Goal: Task Accomplishment & Management: Manage account settings

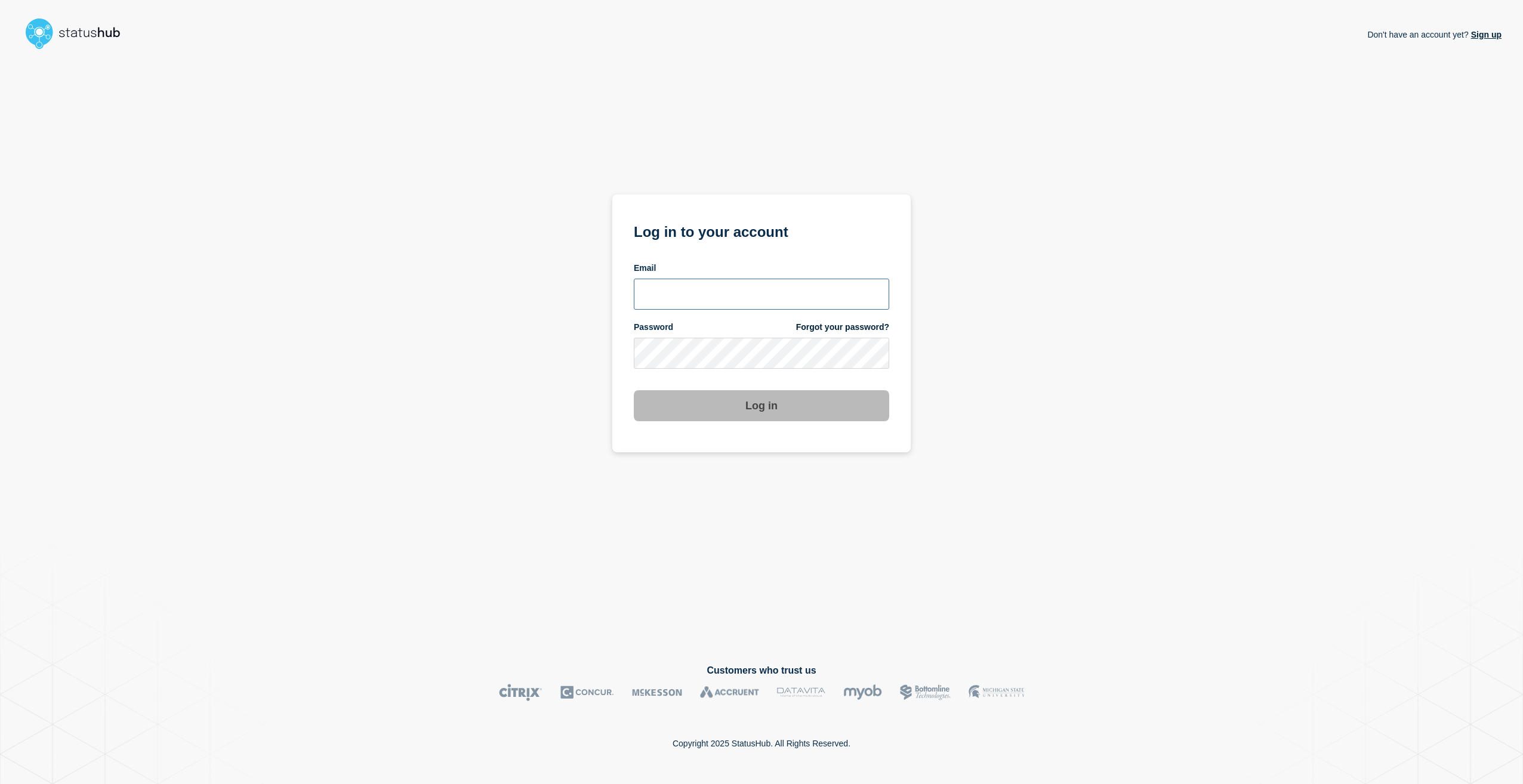
type input "stuart.jackson@candc-uk.com"
click at [800, 403] on button "Log in" at bounding box center [762, 405] width 256 height 31
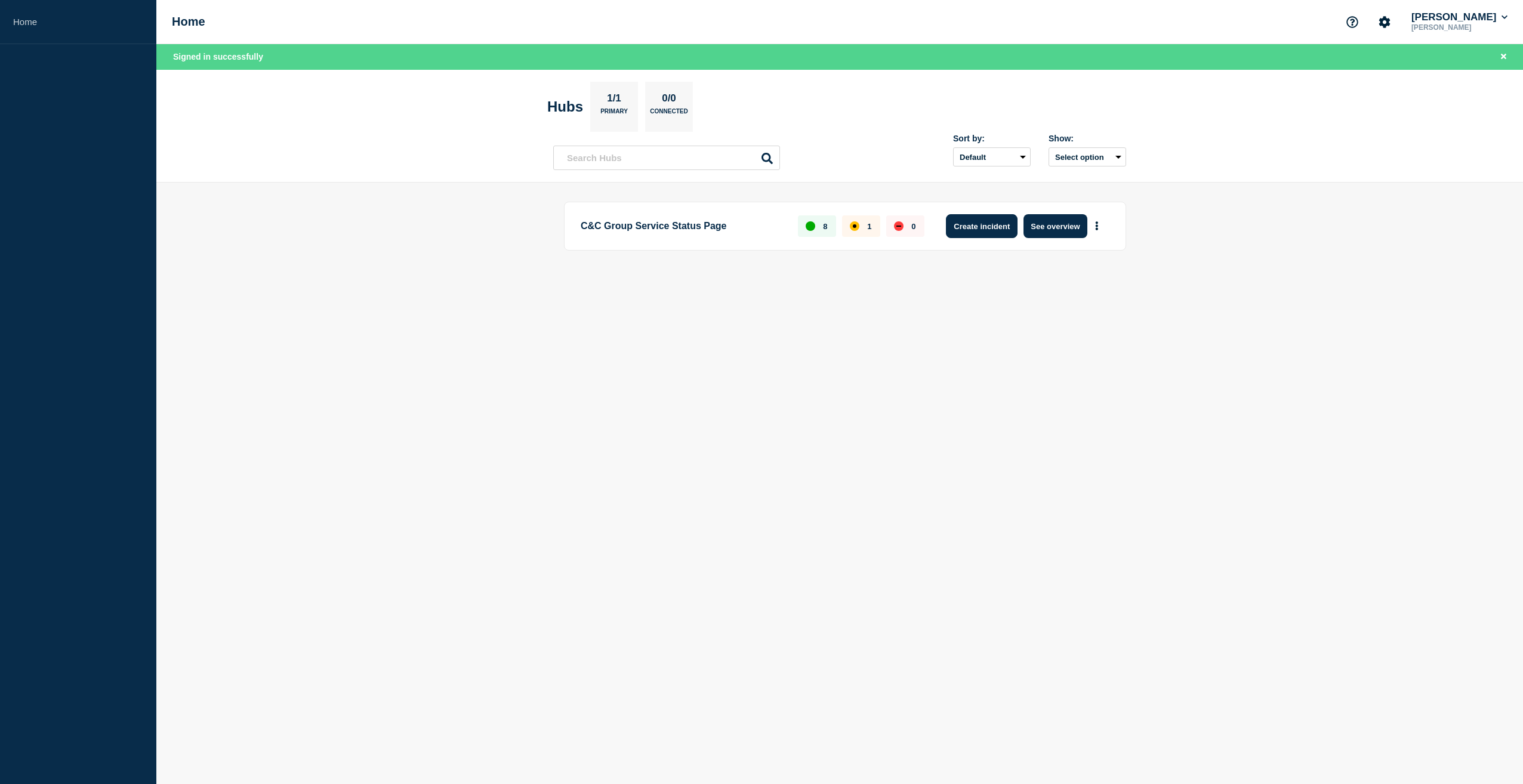
click at [980, 224] on button "Create incident" at bounding box center [981, 226] width 71 height 24
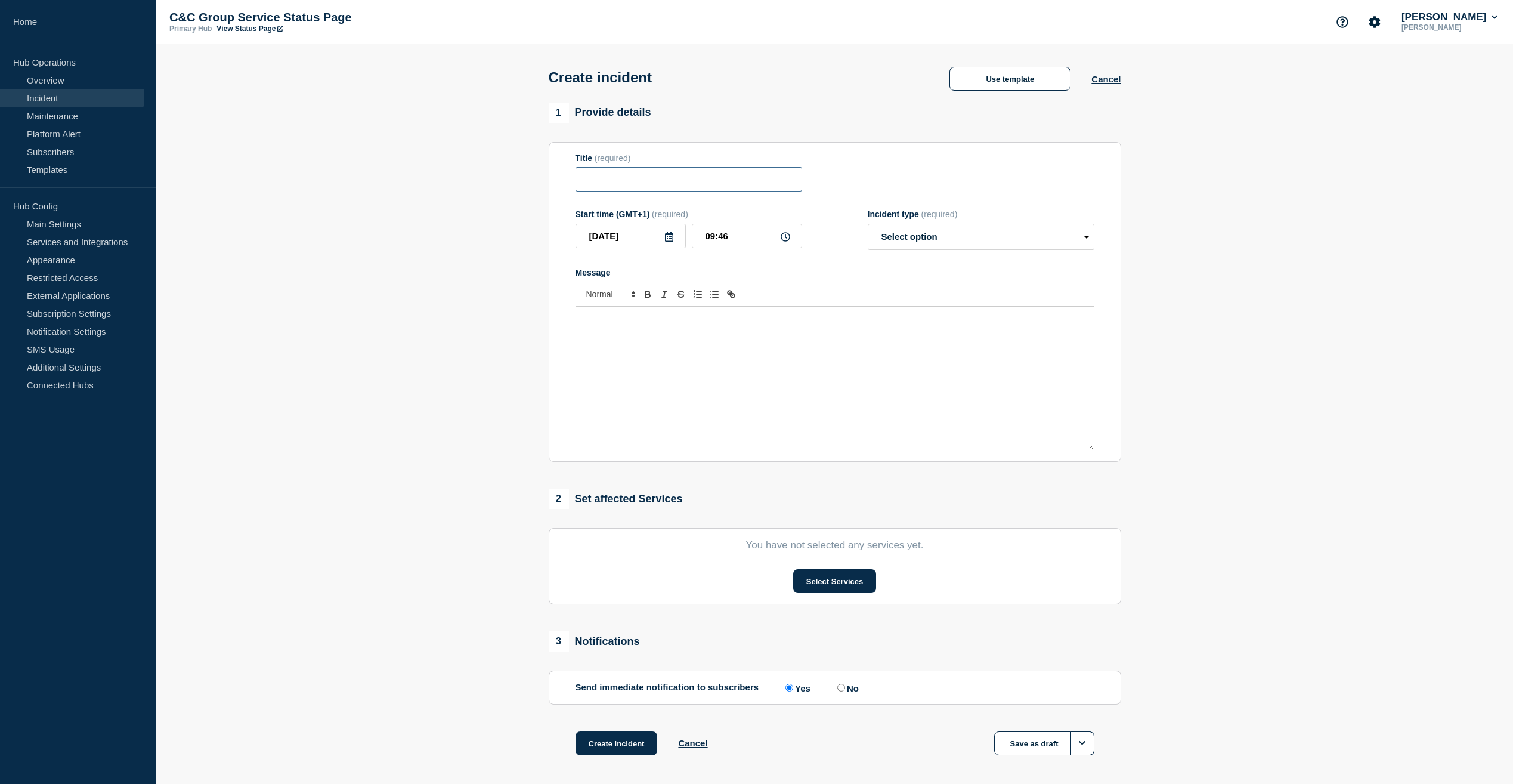
click at [659, 185] on input "Title" at bounding box center [689, 179] width 227 height 24
type input "MHHS IF47 Issues"
click at [659, 324] on p "Message" at bounding box center [834, 319] width 500 height 10
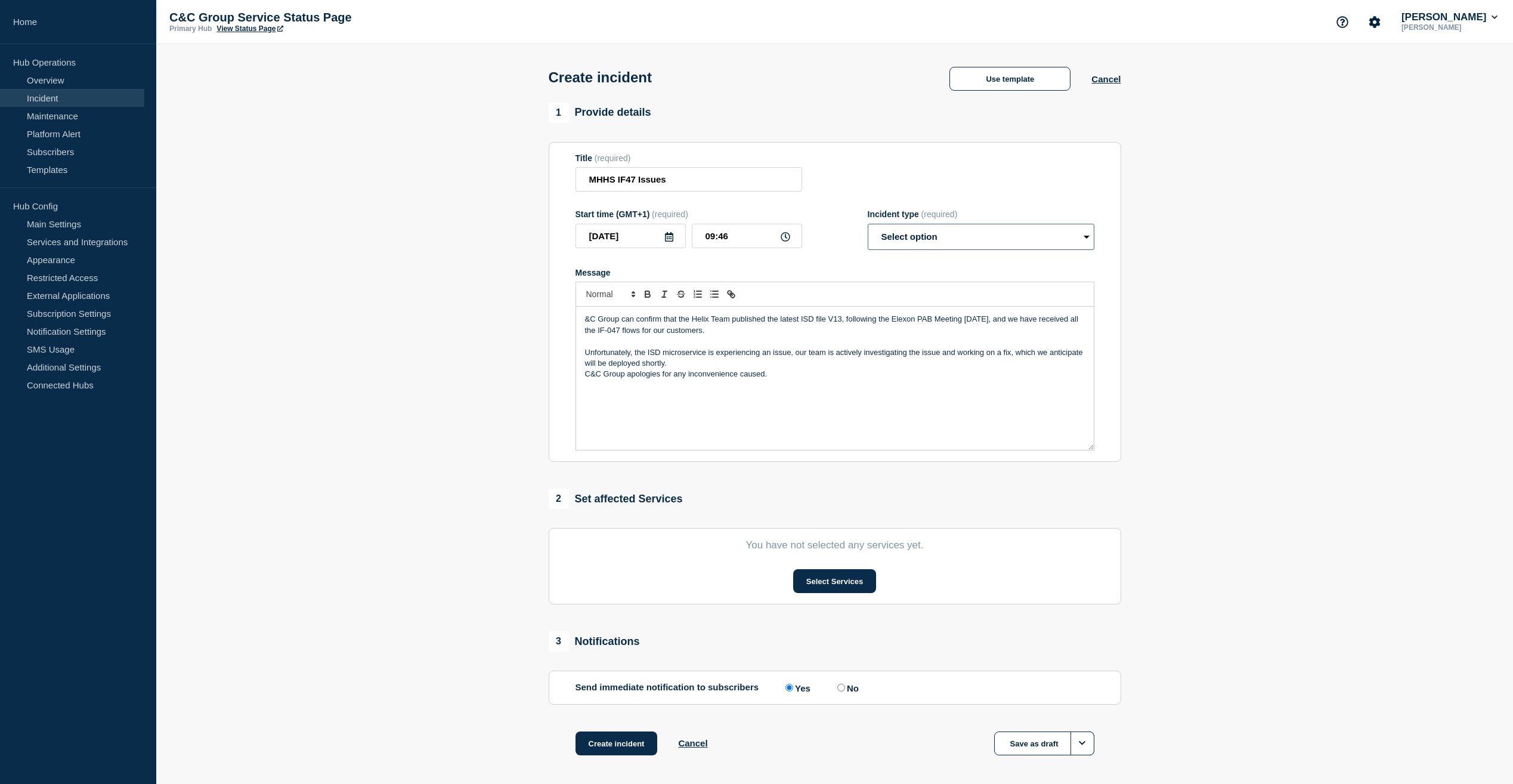
click at [1068, 244] on select "Select option Investigating Identified Monitoring" at bounding box center [981, 237] width 227 height 26
select select "investigating"
click at [868, 226] on select "Select option Investigating Identified Monitoring" at bounding box center [981, 237] width 227 height 26
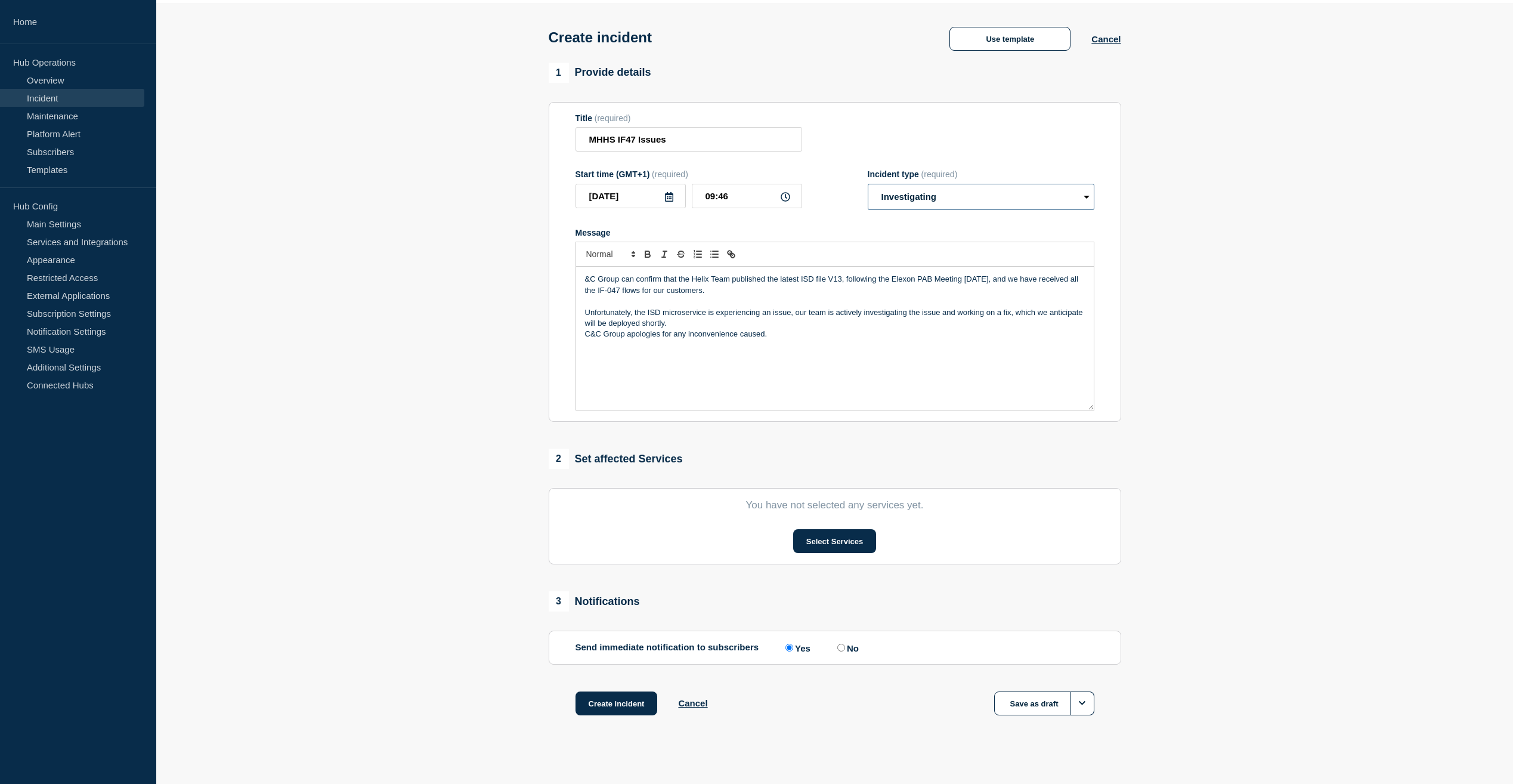
scroll to position [52, 0]
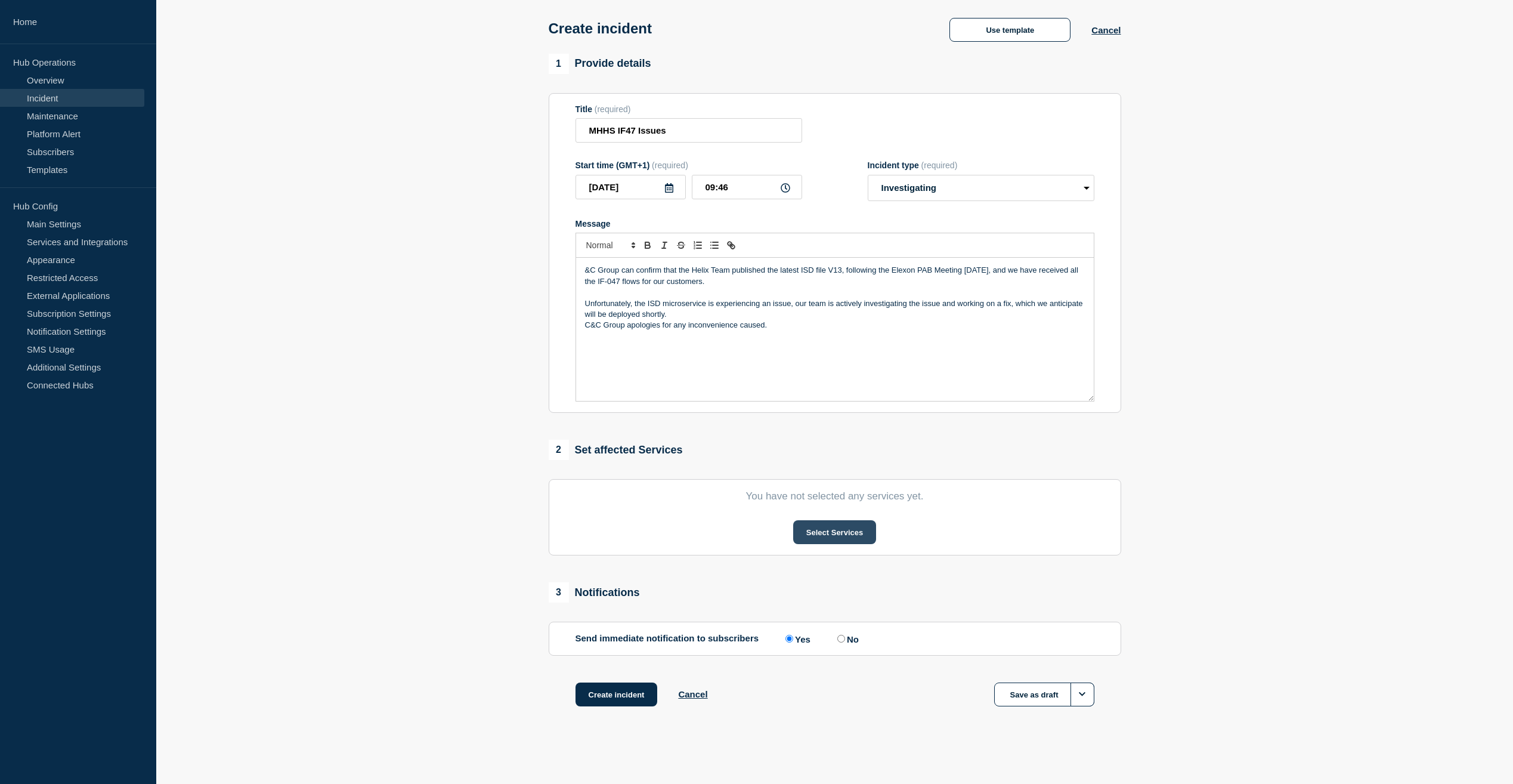
click at [825, 531] on button "Select Services" at bounding box center [834, 532] width 83 height 24
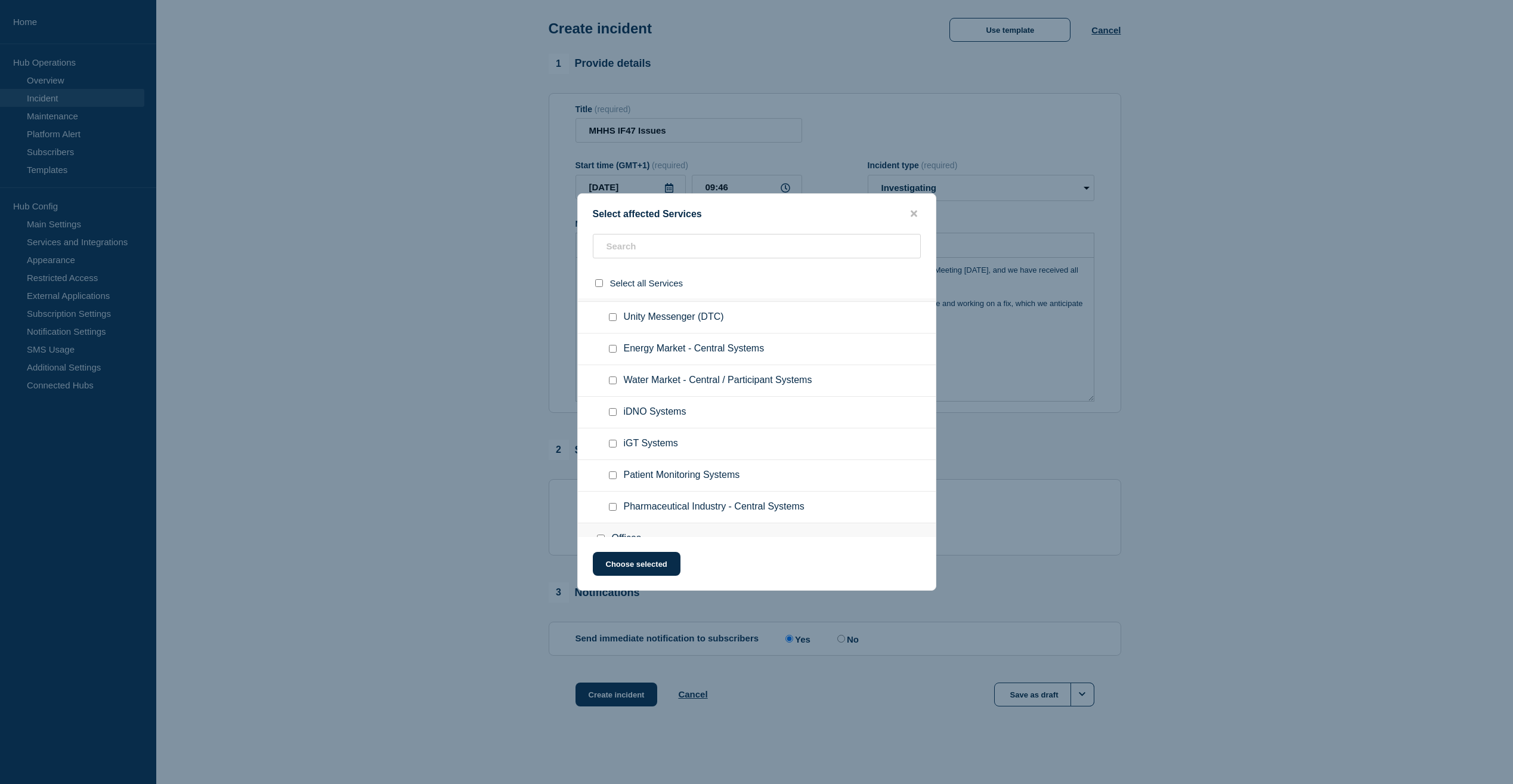
scroll to position [0, 0]
click at [1157, 471] on div at bounding box center [756, 392] width 1513 height 784
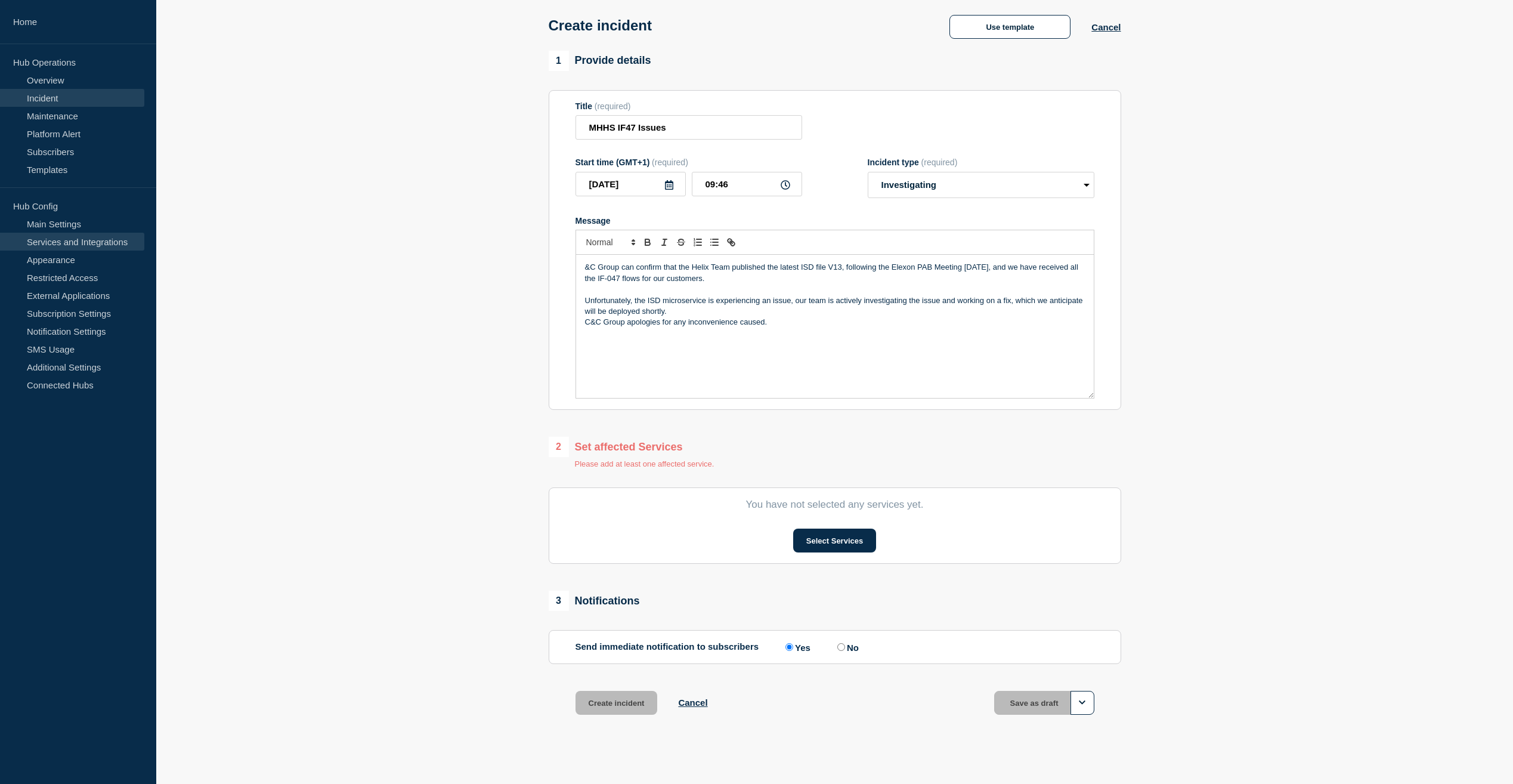
click at [54, 244] on link "Services and Integrations" at bounding box center [72, 241] width 144 height 18
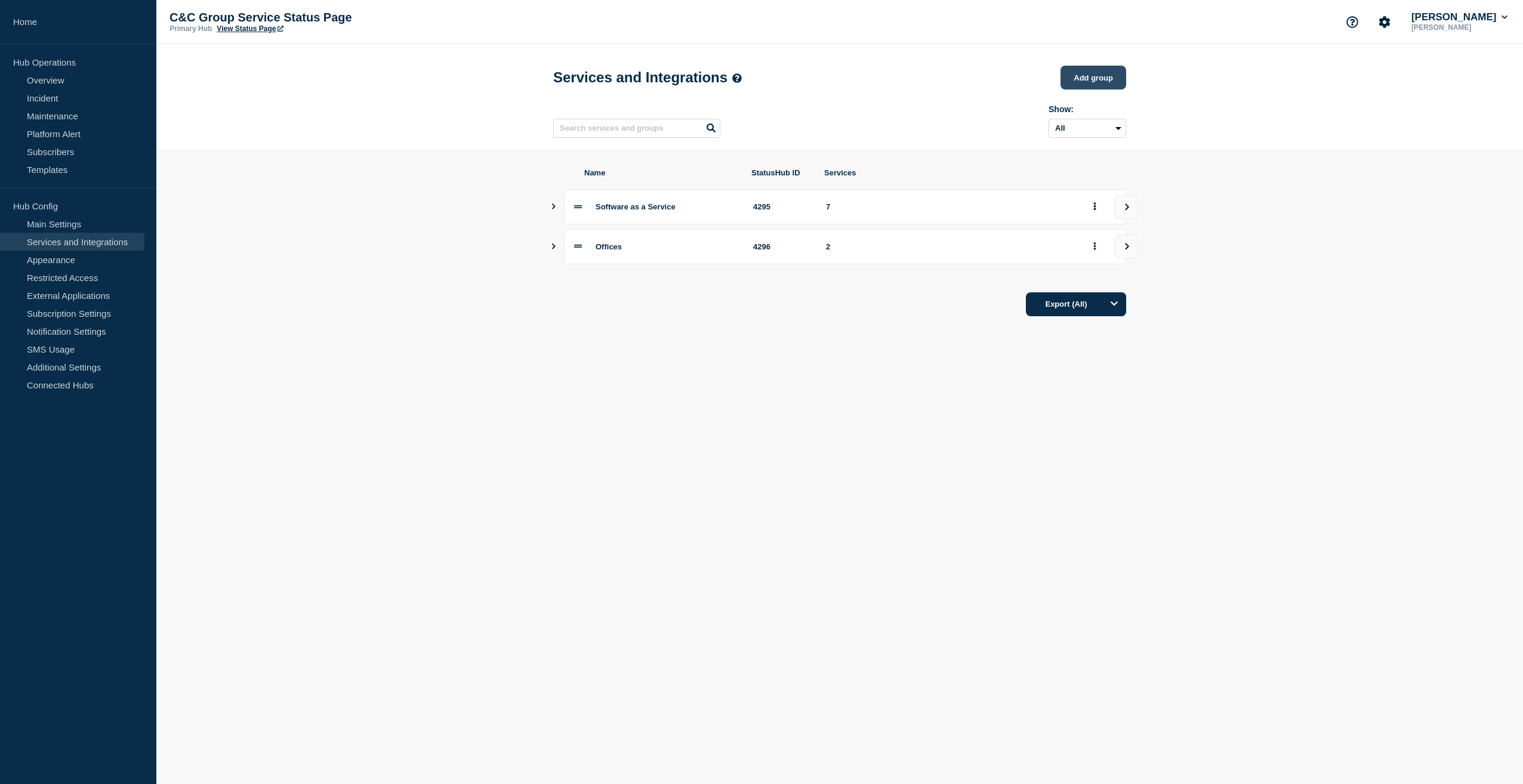
click at [1101, 75] on button "Add group" at bounding box center [1093, 77] width 66 height 24
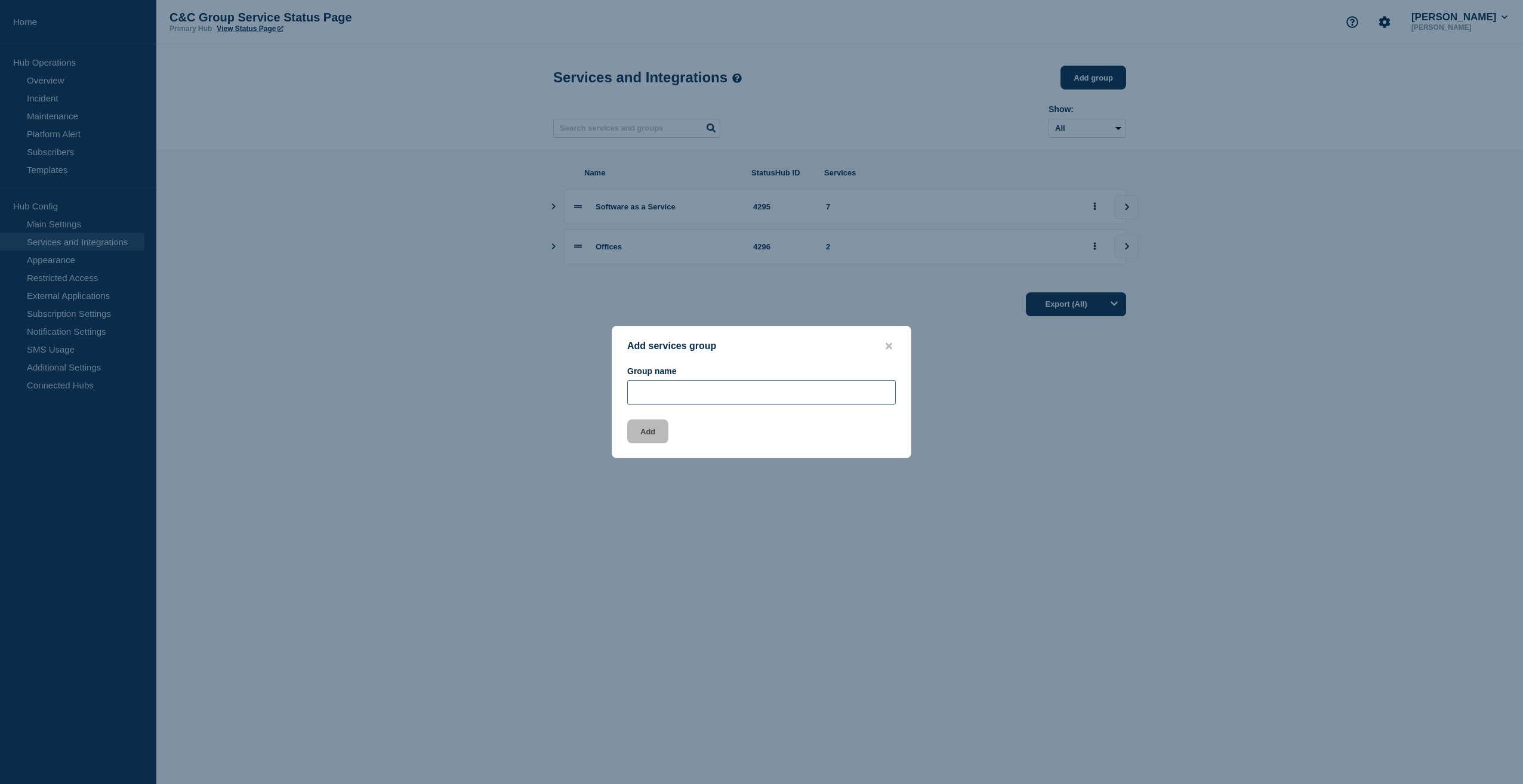
click at [689, 388] on input "Group name" at bounding box center [762, 392] width 269 height 24
type input "MHHS Services"
click at [660, 426] on button "Add" at bounding box center [647, 431] width 41 height 24
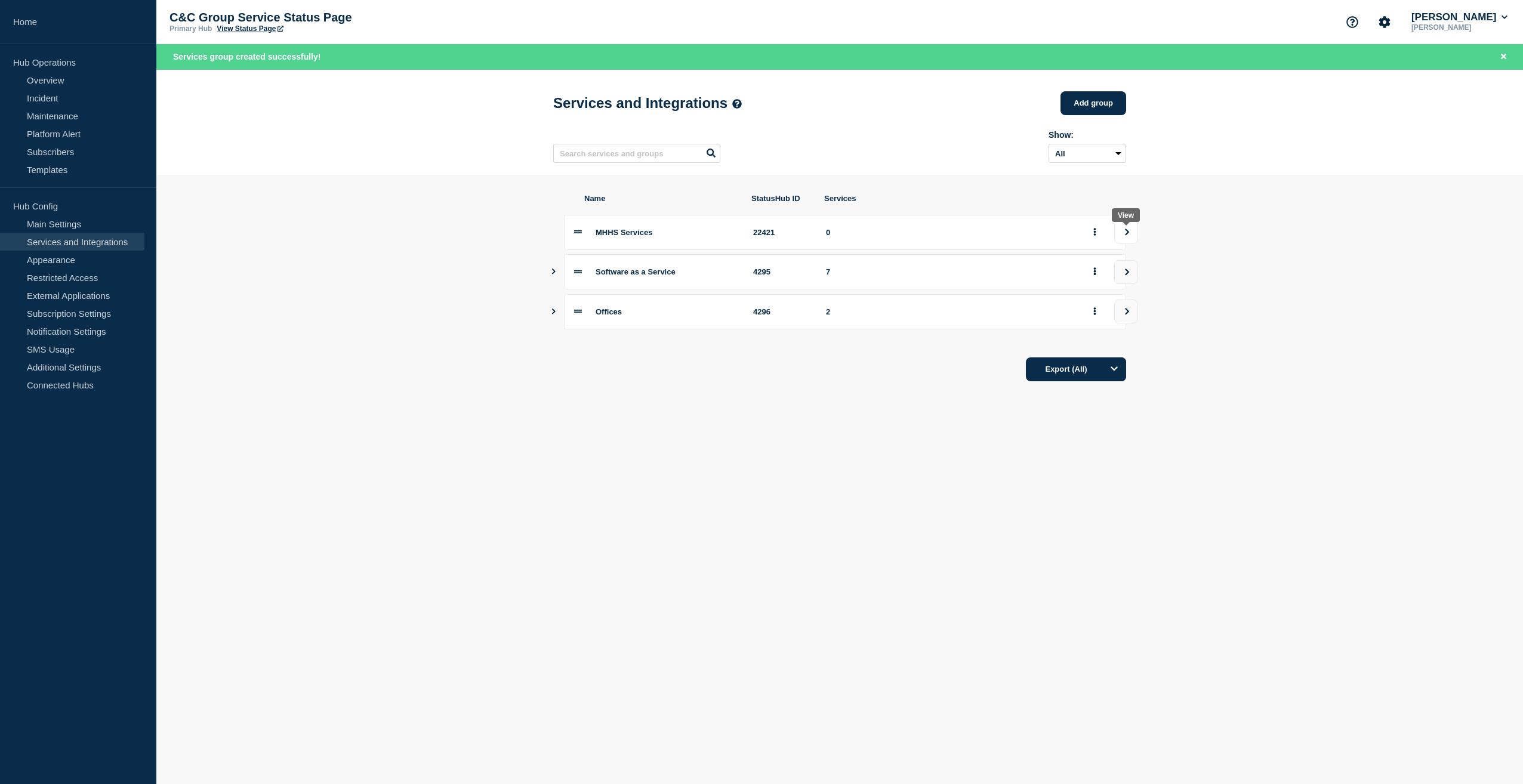
click at [1132, 238] on button "view group" at bounding box center [1126, 232] width 24 height 24
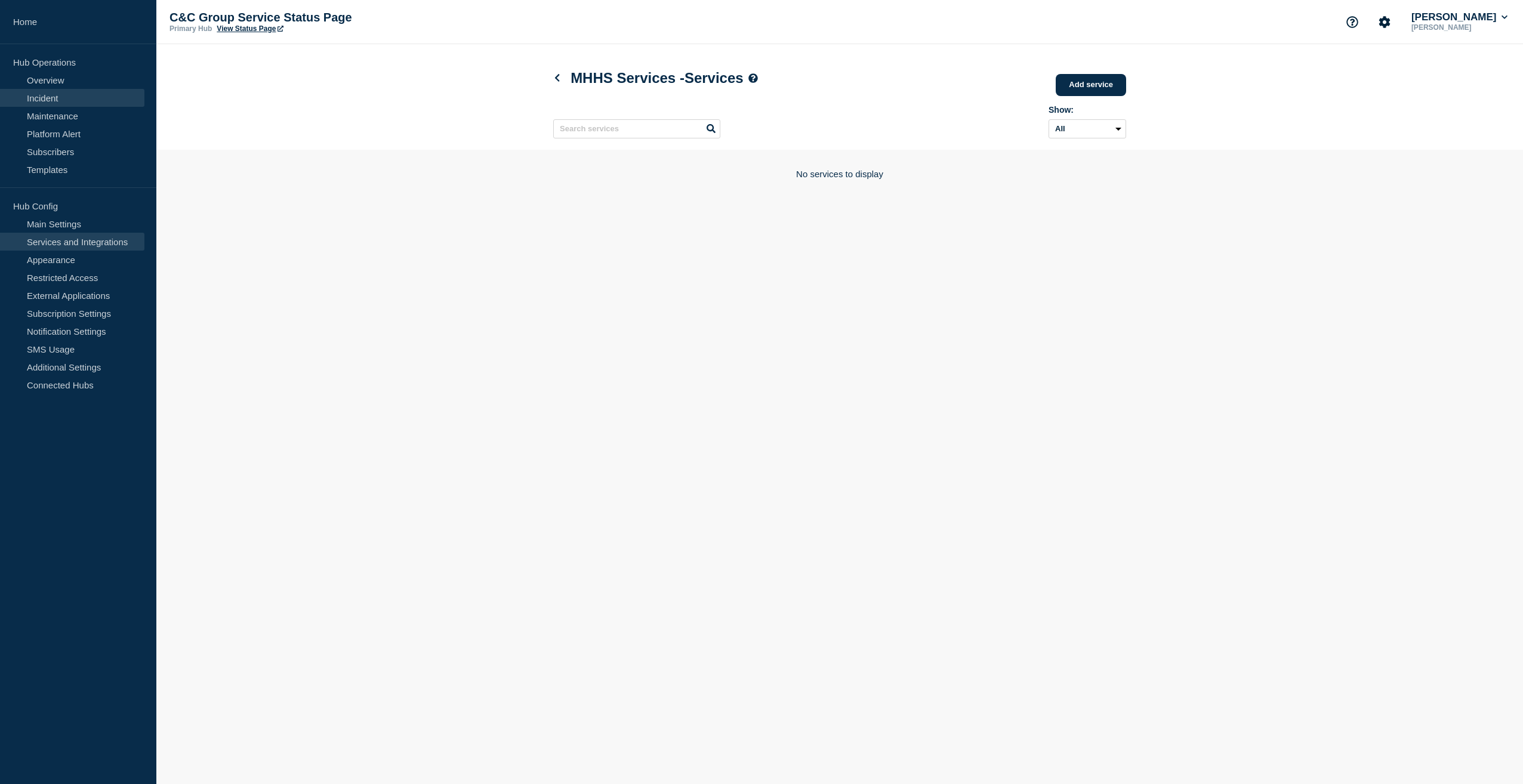
click at [51, 97] on link "Incident" at bounding box center [72, 98] width 144 height 18
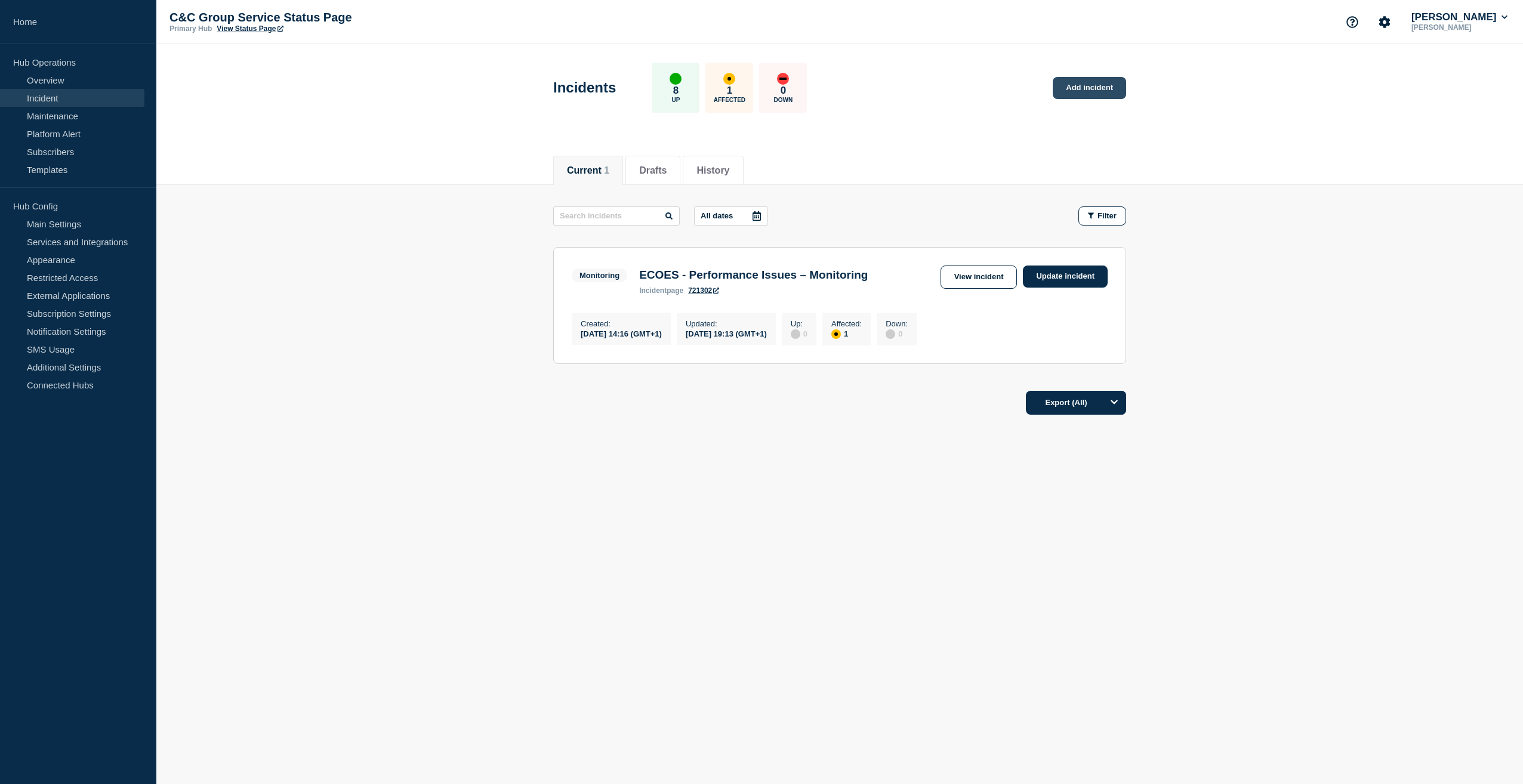
click at [1098, 84] on link "Add incident" at bounding box center [1089, 88] width 73 height 22
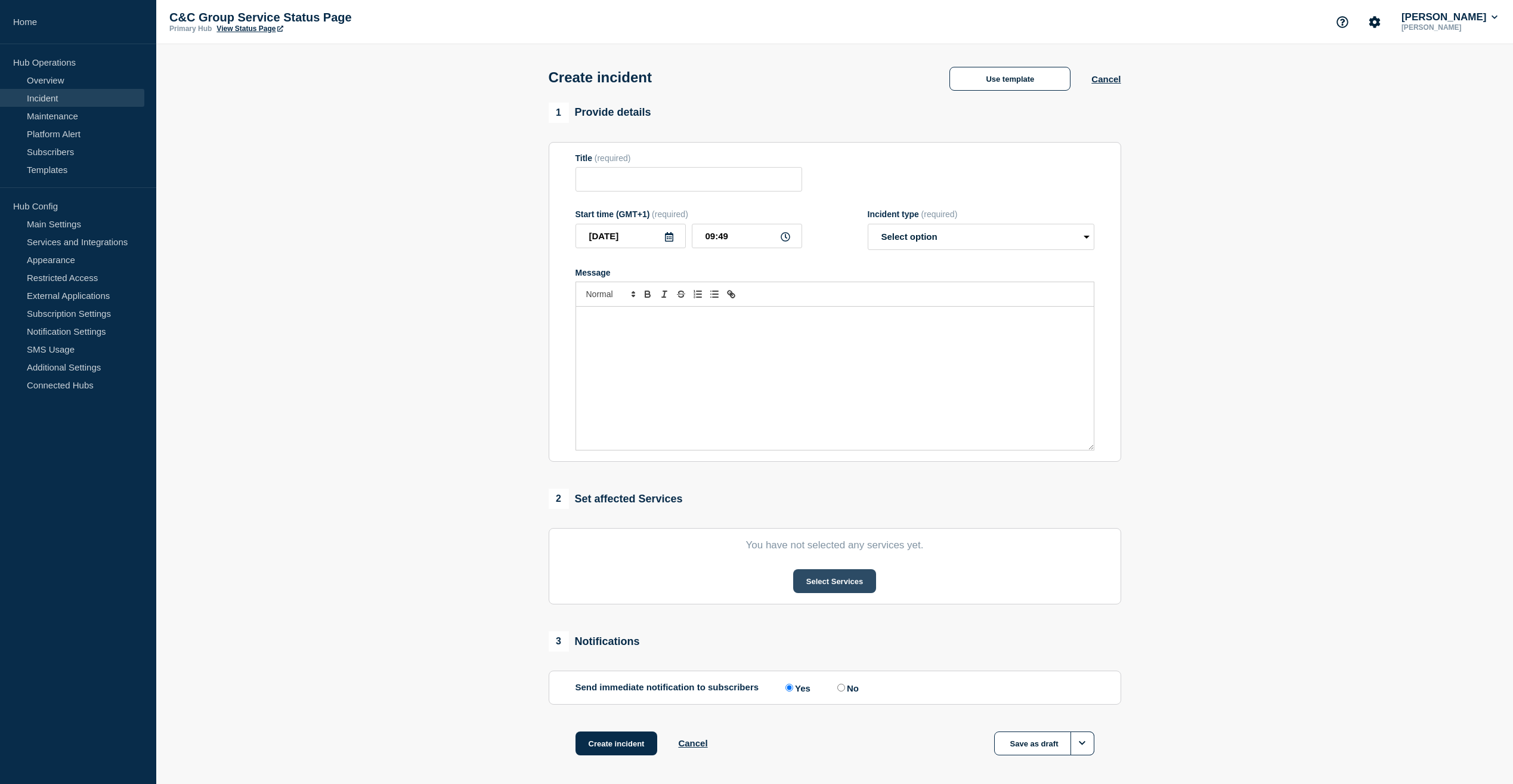
click at [856, 582] on button "Select Services" at bounding box center [834, 581] width 83 height 24
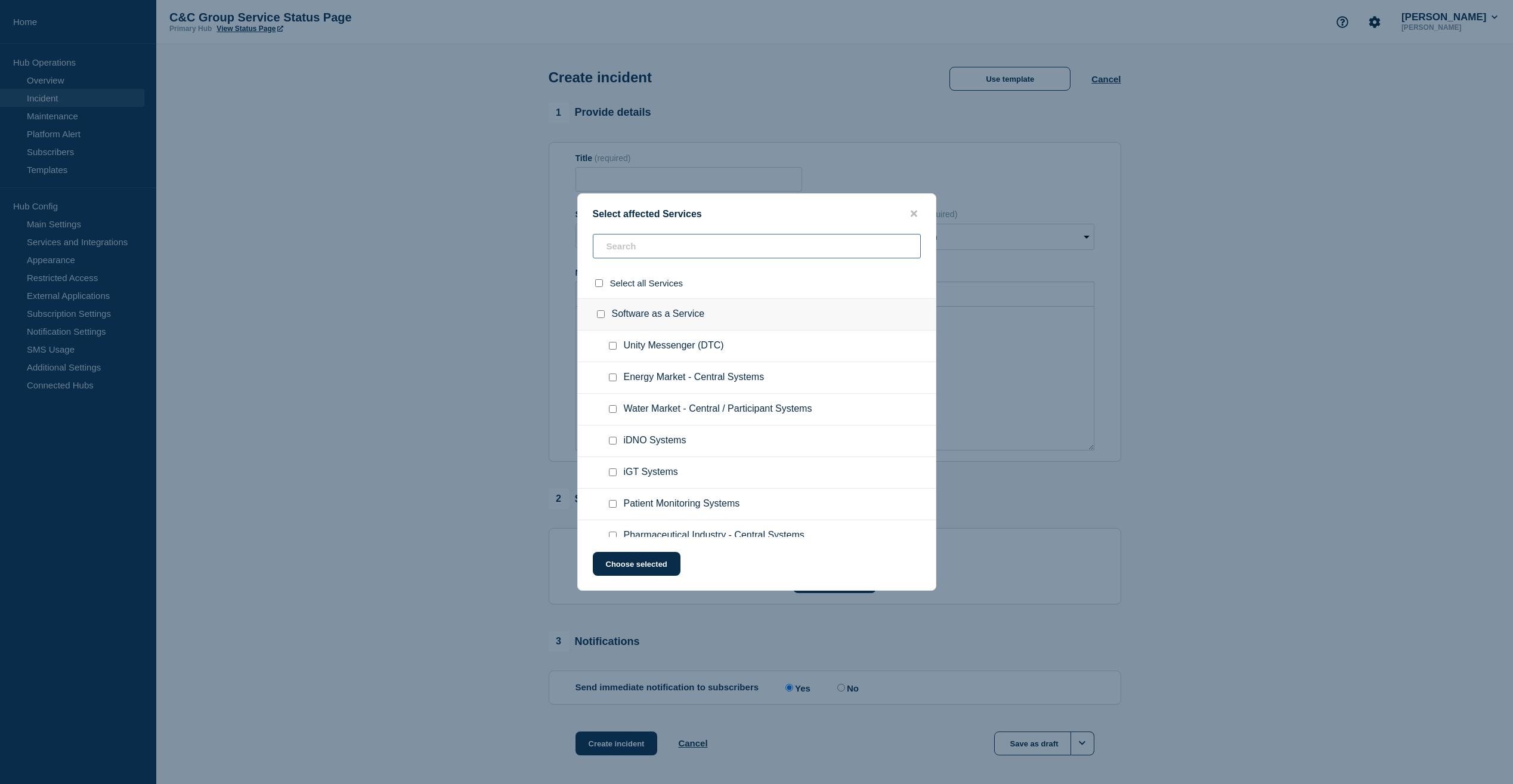
click at [777, 250] on input "text" at bounding box center [756, 246] width 328 height 24
type input "MH"
checkbox input "true"
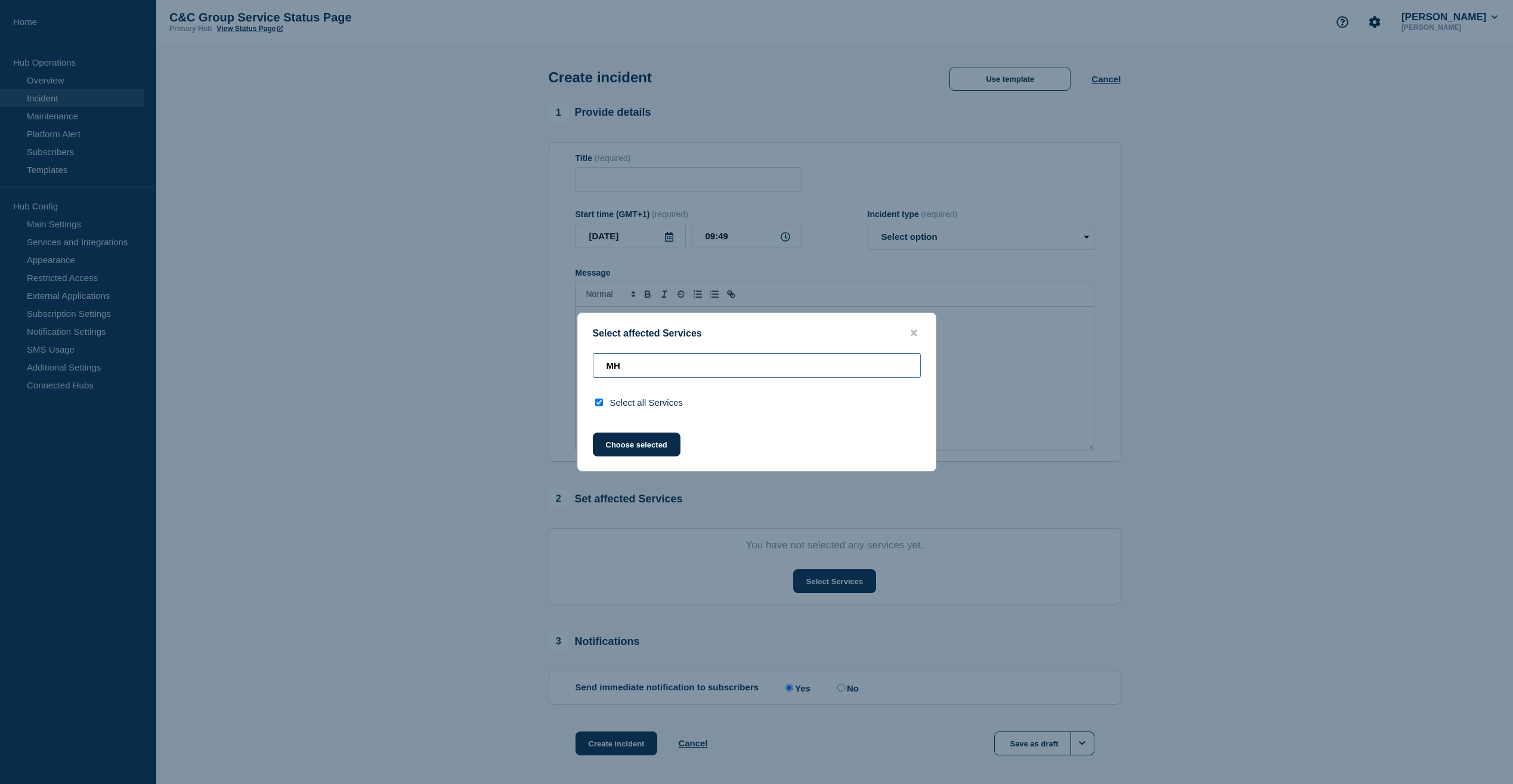
type input "M"
checkbox input "false"
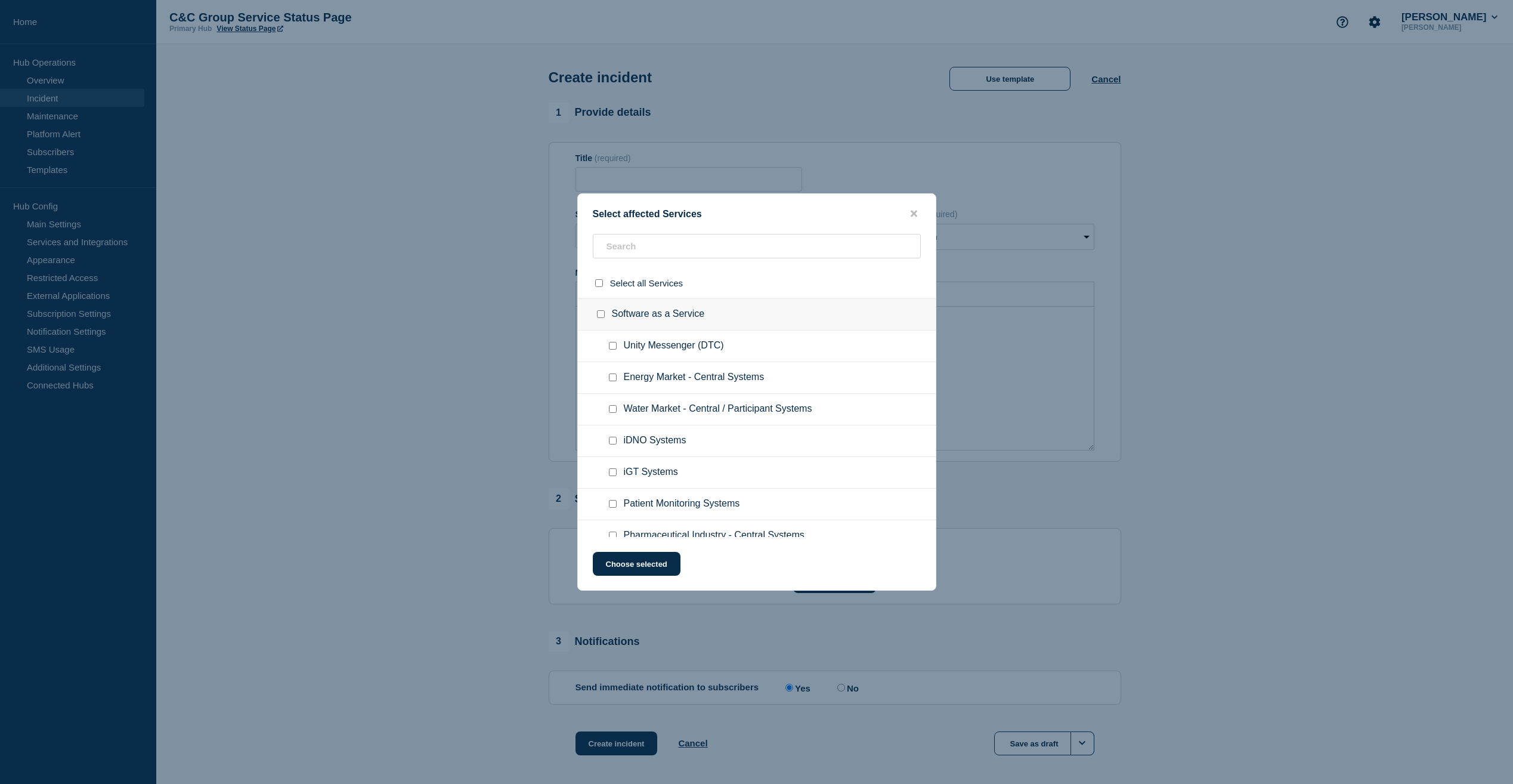
click at [611, 377] on input "Energy Market - Central Systems checkbox" at bounding box center [613, 377] width 8 height 8
checkbox input "true"
click at [665, 565] on button "Choose selected" at bounding box center [637, 563] width 88 height 24
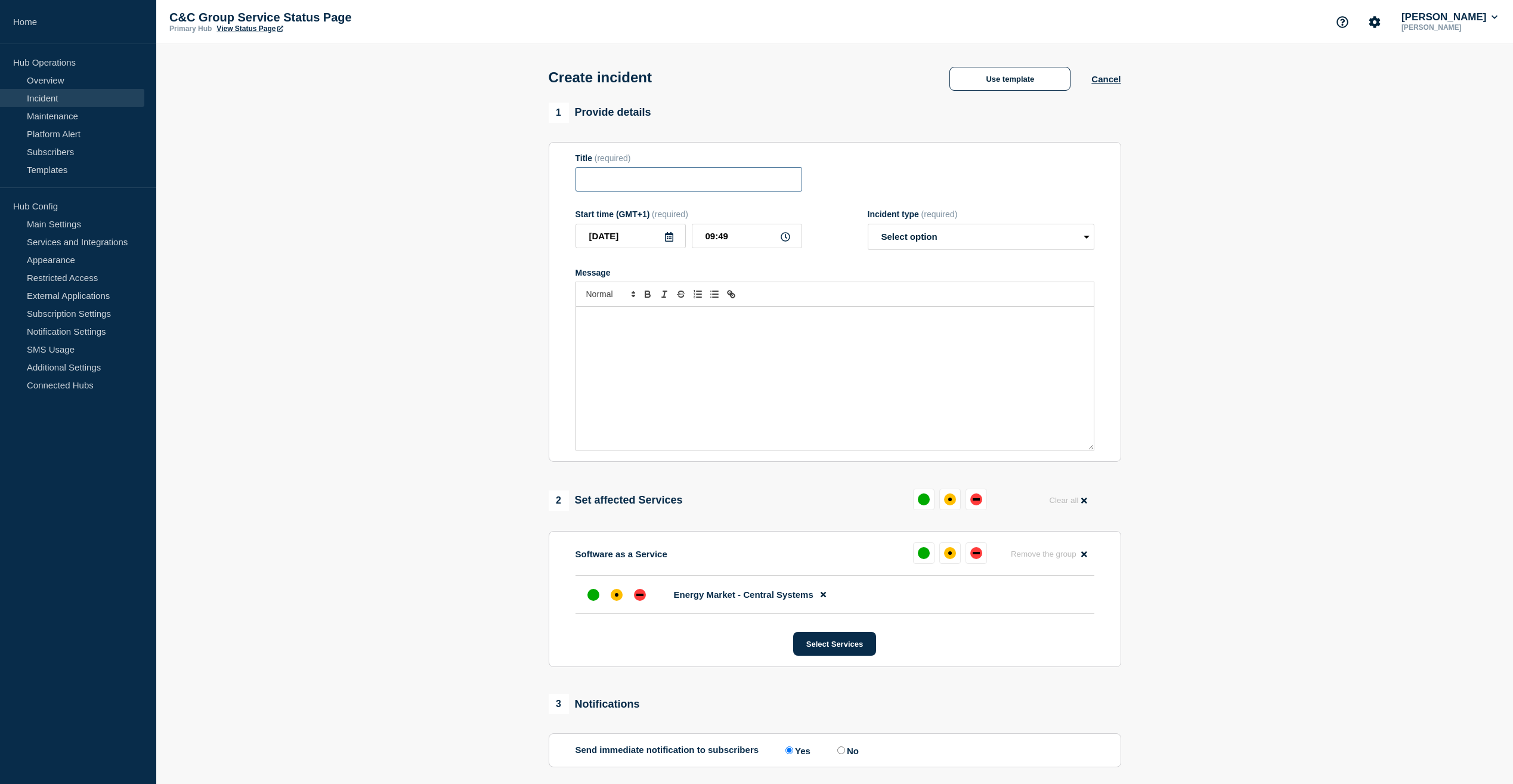
click at [711, 183] on input "Title" at bounding box center [689, 179] width 227 height 24
type input "MHHS ISD Service Issue"
click at [962, 233] on select "Select option Investigating Identified Monitoring" at bounding box center [981, 237] width 227 height 26
select select "investigating"
click at [868, 226] on select "Select option Investigating Identified Monitoring" at bounding box center [981, 237] width 227 height 26
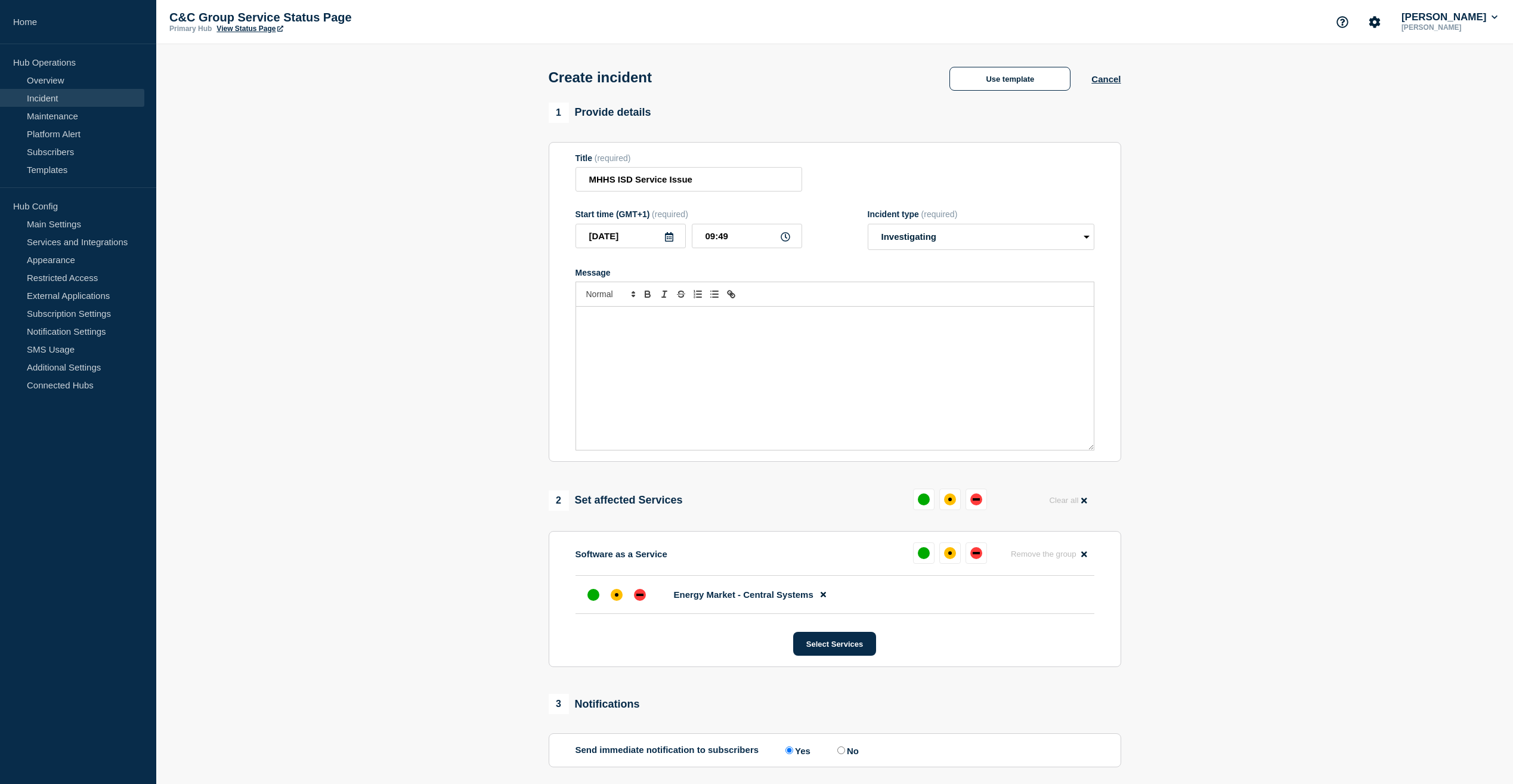
click at [669, 322] on p "Message" at bounding box center [834, 319] width 500 height 10
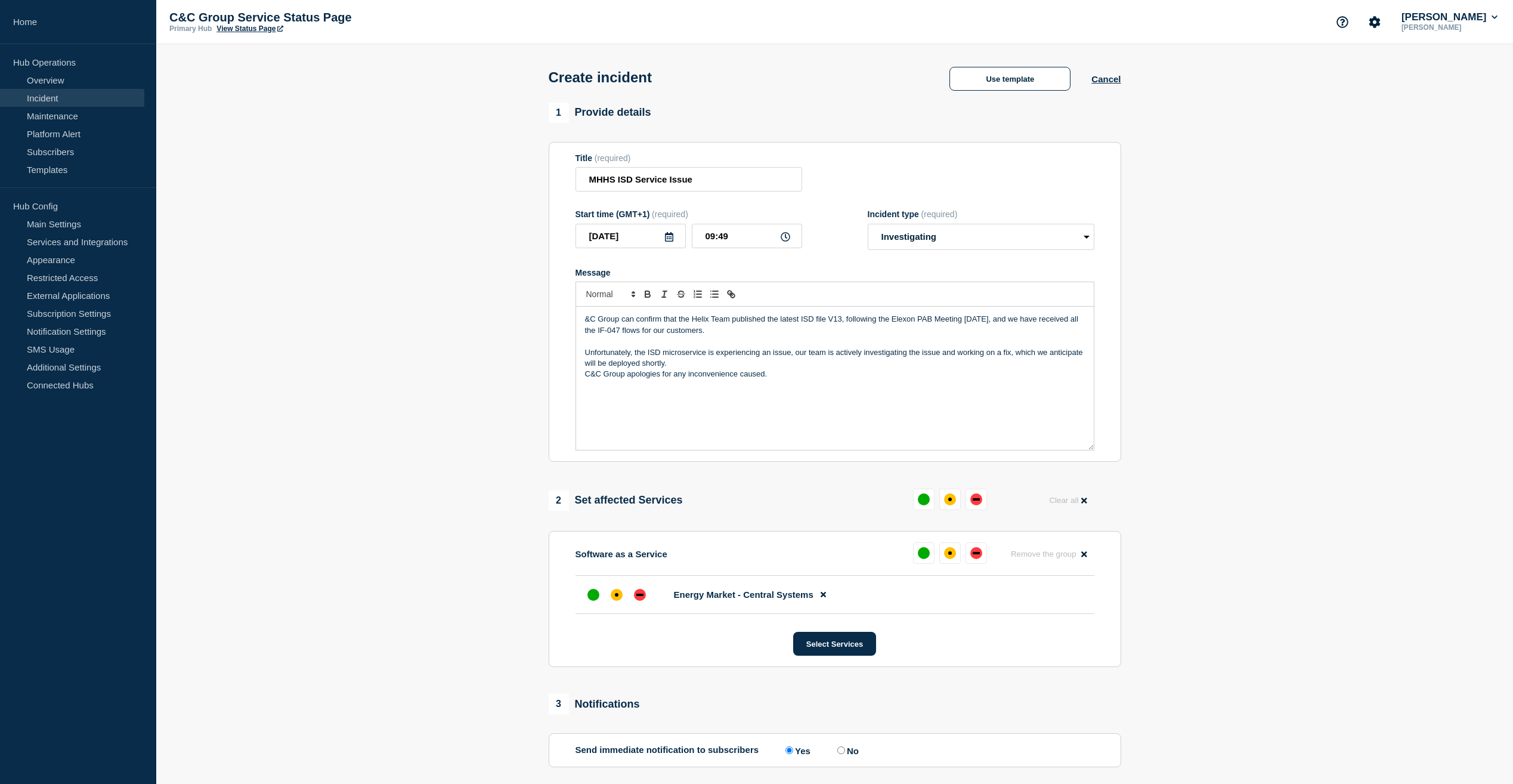
click at [583, 322] on div "&C Group can confirm that the Helix Team published the latest ISD file V13, fol…" at bounding box center [835, 378] width 517 height 143
click at [660, 377] on p "C&C Group apologies for any inconvenience caused." at bounding box center [834, 374] width 500 height 10
click at [696, 362] on p "Unfortunately, the ISD microservice is experiencing an issue, our team is activ…" at bounding box center [834, 358] width 500 height 22
click at [661, 390] on p "C&C Group apologies for any inconvenience caused." at bounding box center [834, 385] width 500 height 10
click at [817, 400] on div "C&C Group can confirm that the Helix Team published the latest ISD file V13, fo…" at bounding box center [835, 378] width 517 height 143
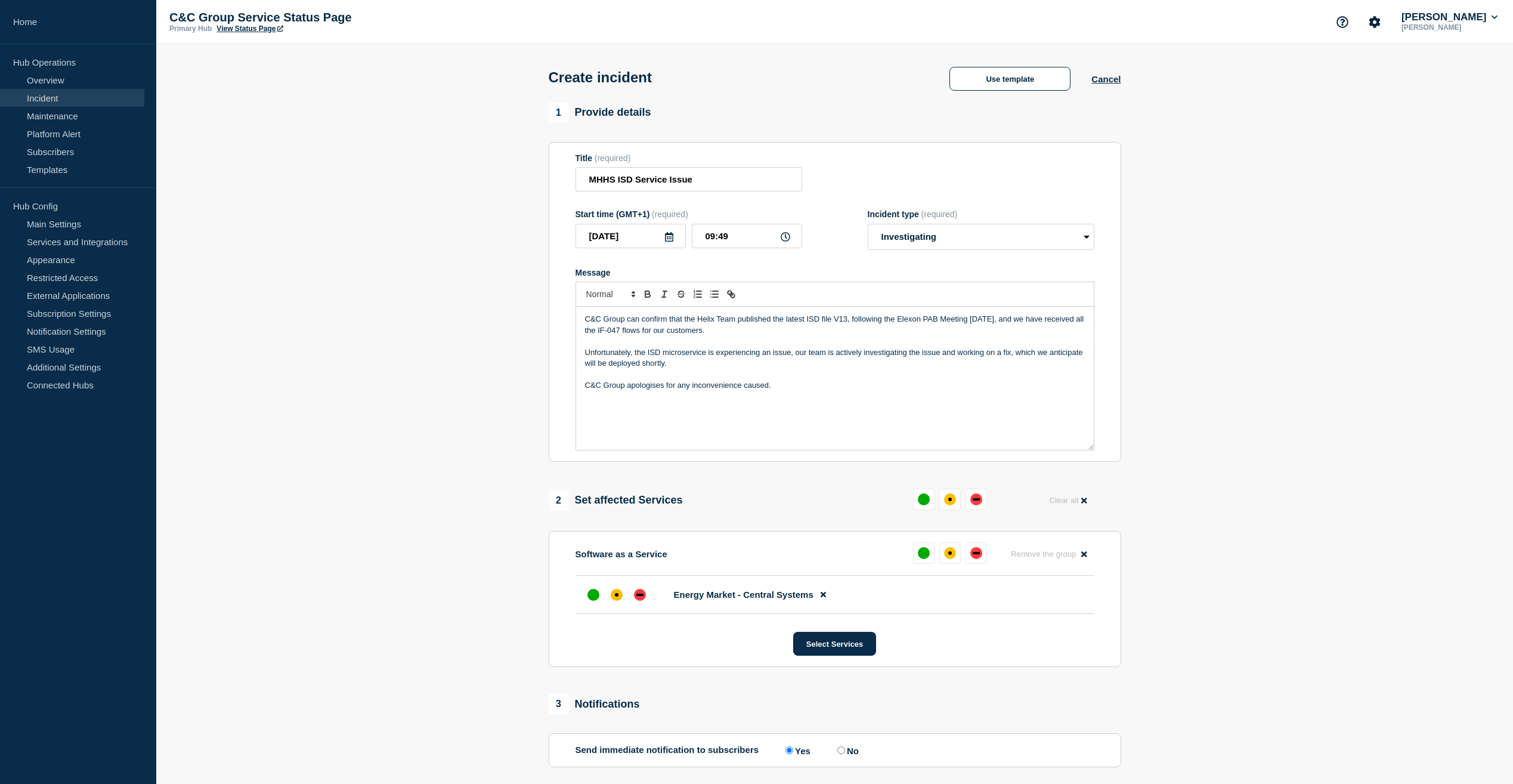
drag, startPoint x: 911, startPoint y: 321, endPoint x: 1375, endPoint y: 555, distance: 519.7
click at [1375, 555] on section "1 Provide details Title (required) MHHS ISD Service Issue Start time (GMT+1) (r…" at bounding box center [835, 476] width 1357 height 745
click at [664, 333] on p "C&C Group can confirm that the Helix Team published the latest ISD file V13, fo…" at bounding box center [834, 325] width 500 height 22
click at [684, 367] on p "Unfortunately, the ISD microservice is experiencing an issue, our team is activ…" at bounding box center [834, 358] width 500 height 22
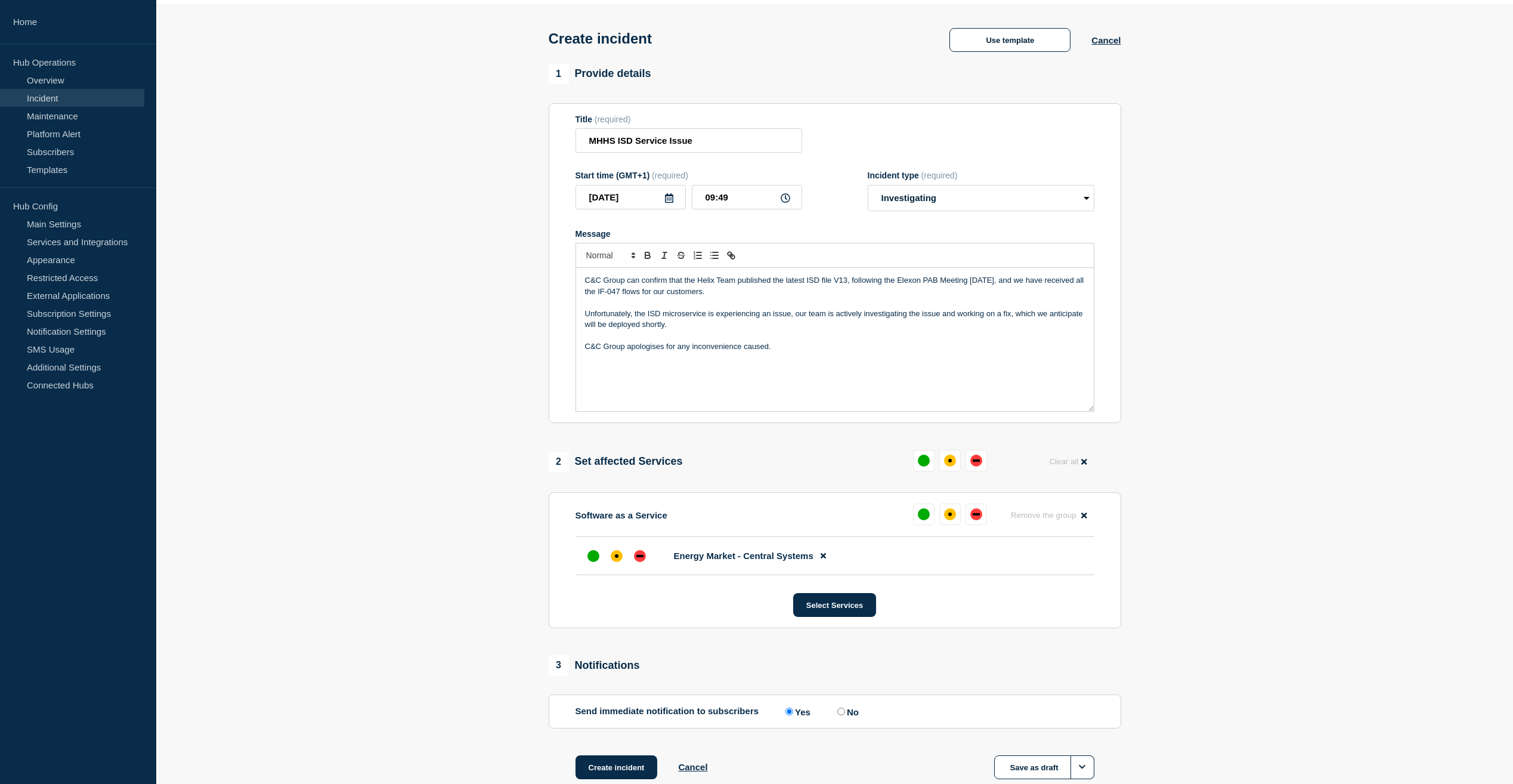
scroll to position [115, 0]
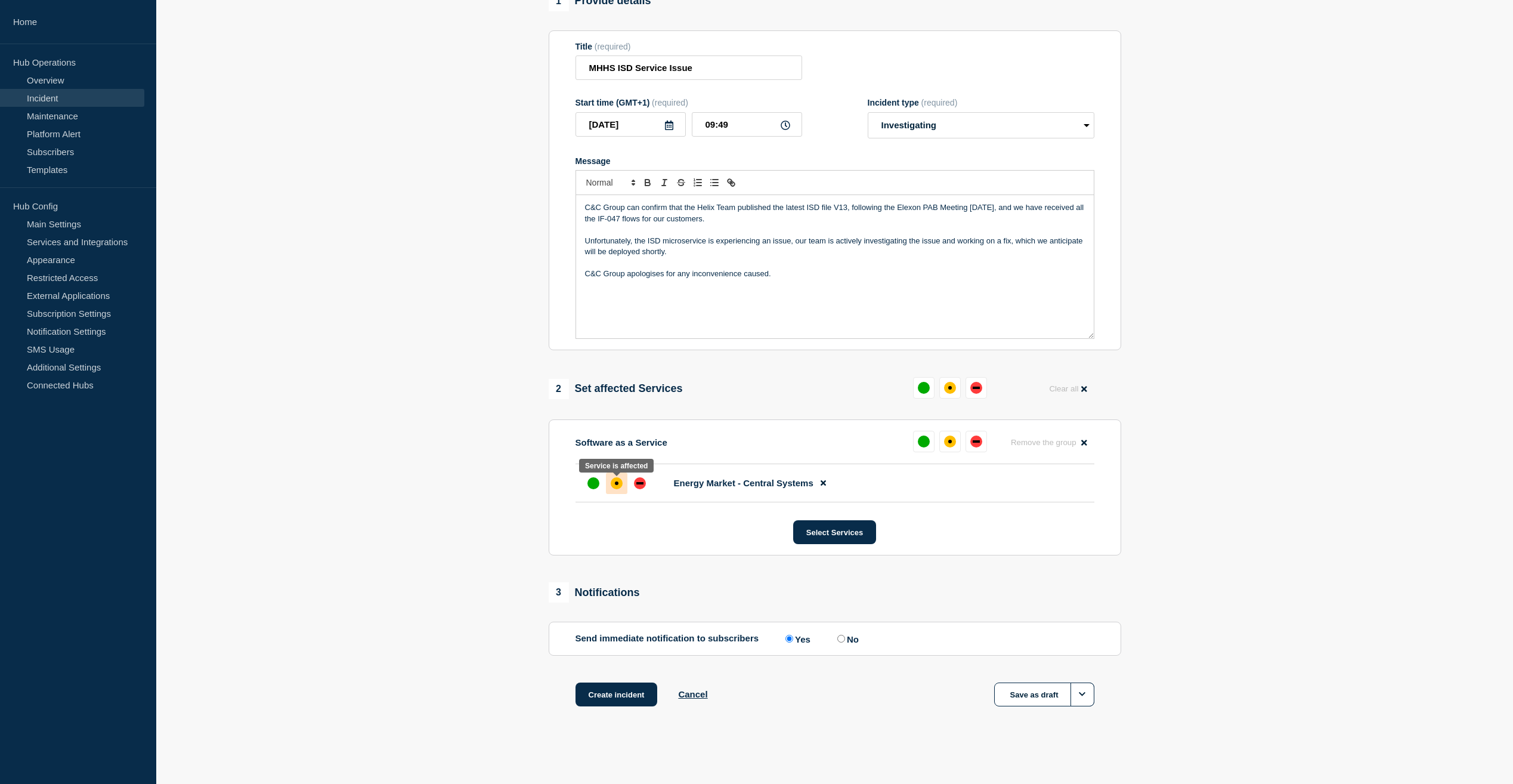
click at [618, 485] on div "affected" at bounding box center [617, 483] width 12 height 12
click at [840, 533] on button "Select Services" at bounding box center [834, 532] width 83 height 24
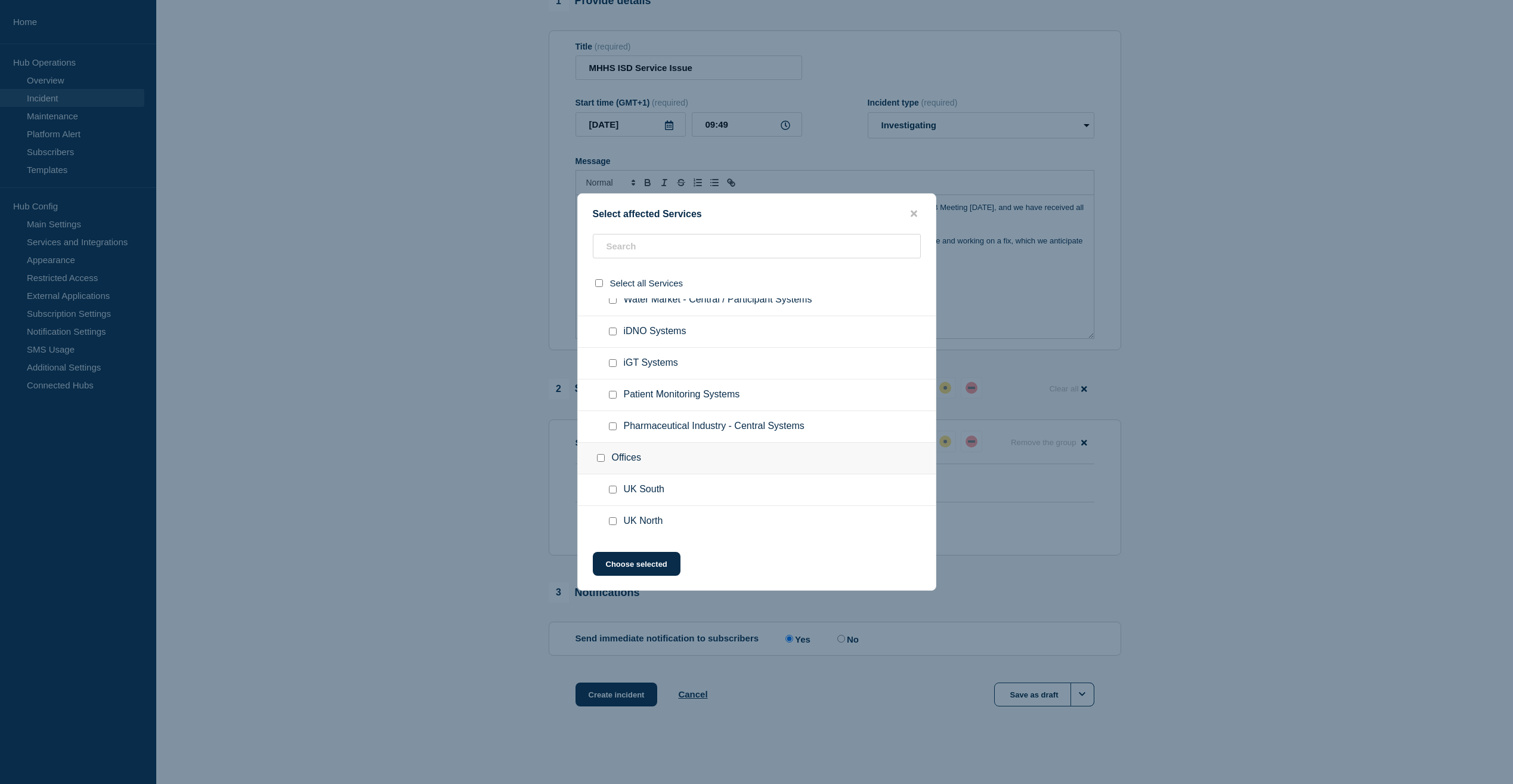
scroll to position [110, 0]
click at [631, 565] on button "Choose selected" at bounding box center [637, 563] width 88 height 24
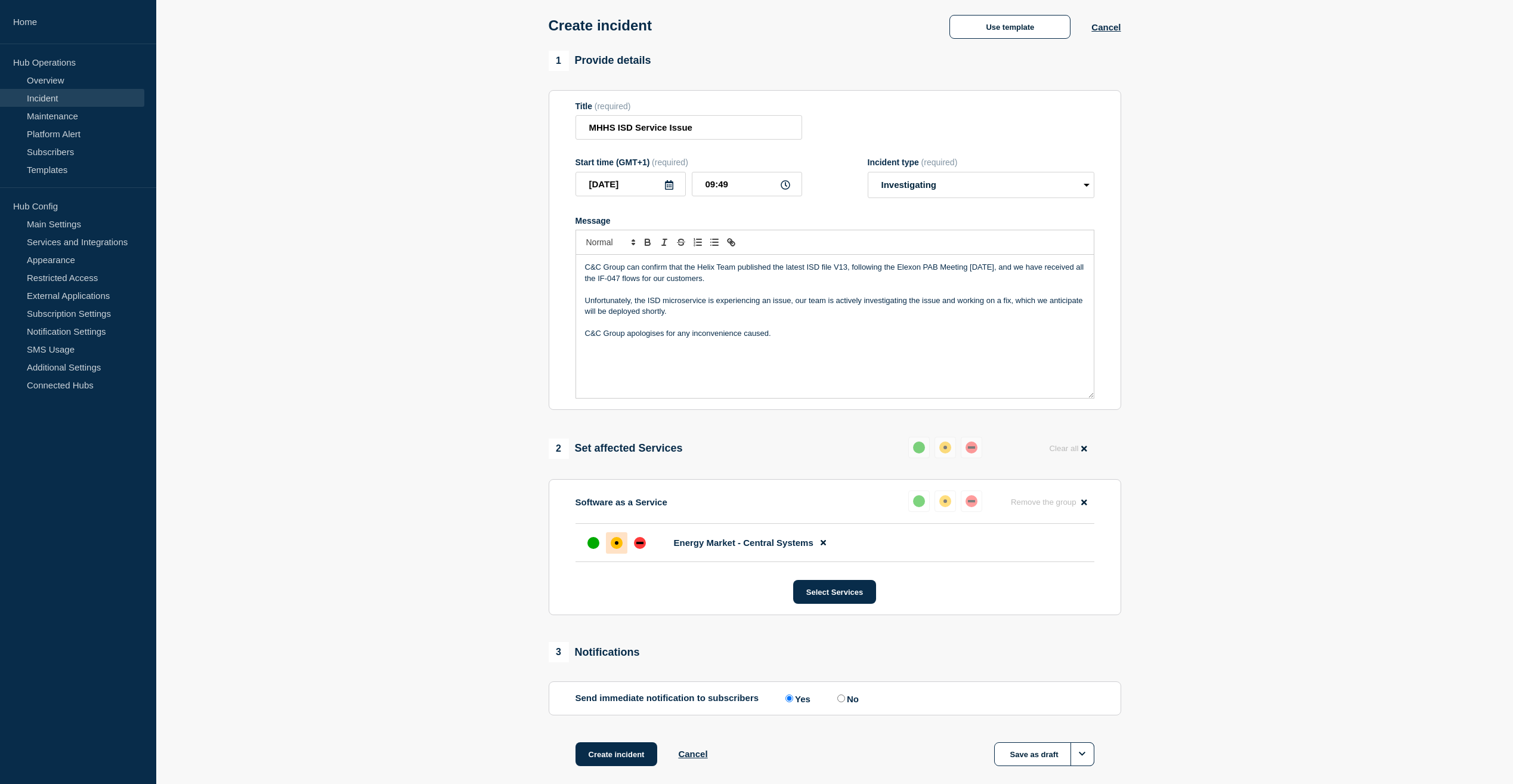
scroll to position [0, 0]
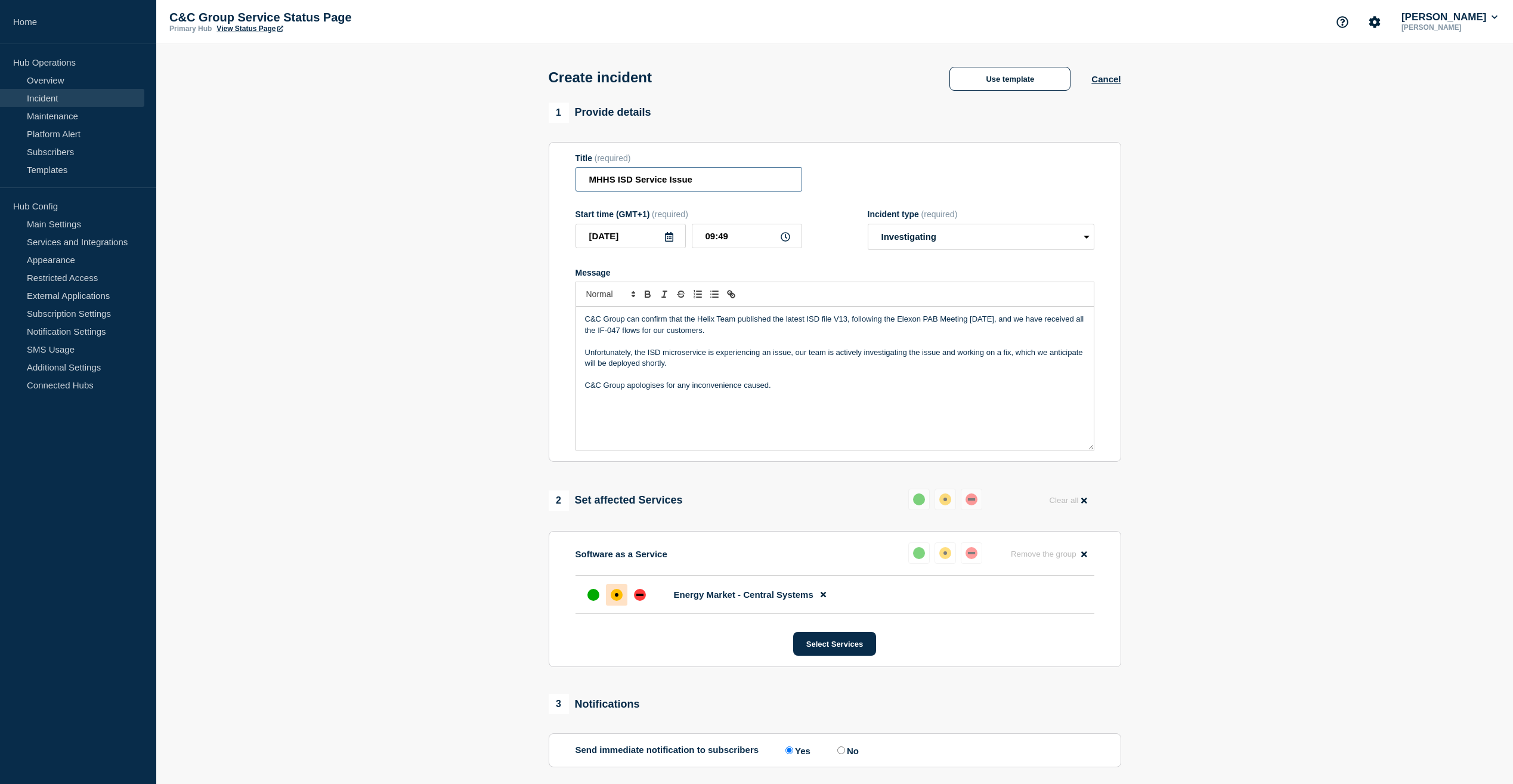
click at [724, 181] on input "MHHS ISD Service Issue" at bounding box center [689, 179] width 227 height 24
click at [727, 181] on input "MHHS ISD Service Issue - IF-047" at bounding box center [689, 179] width 227 height 24
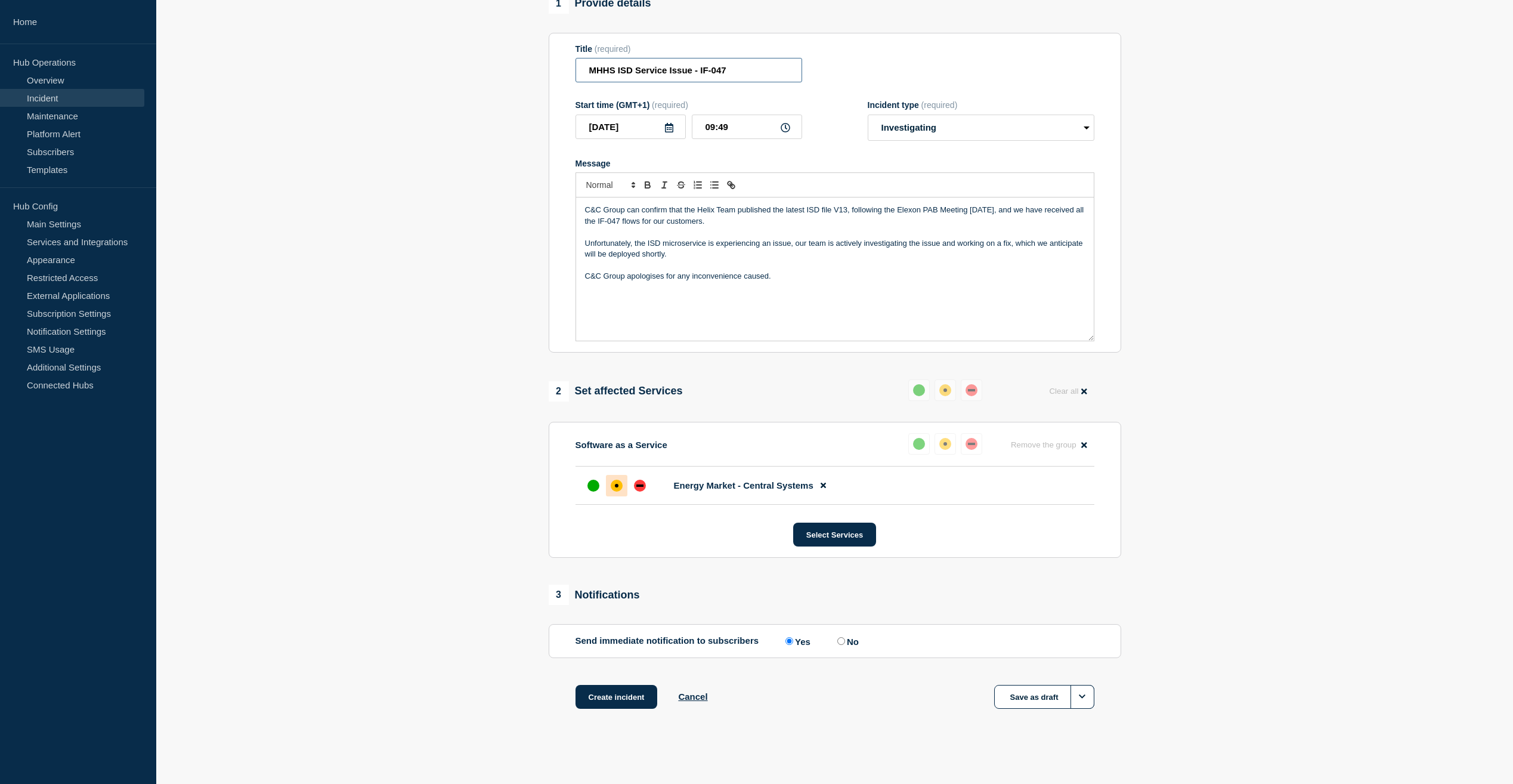
scroll to position [115, 0]
type input "MHHS ISD Service Issue - IF-047"
click at [608, 696] on button "Create incident" at bounding box center [617, 694] width 83 height 24
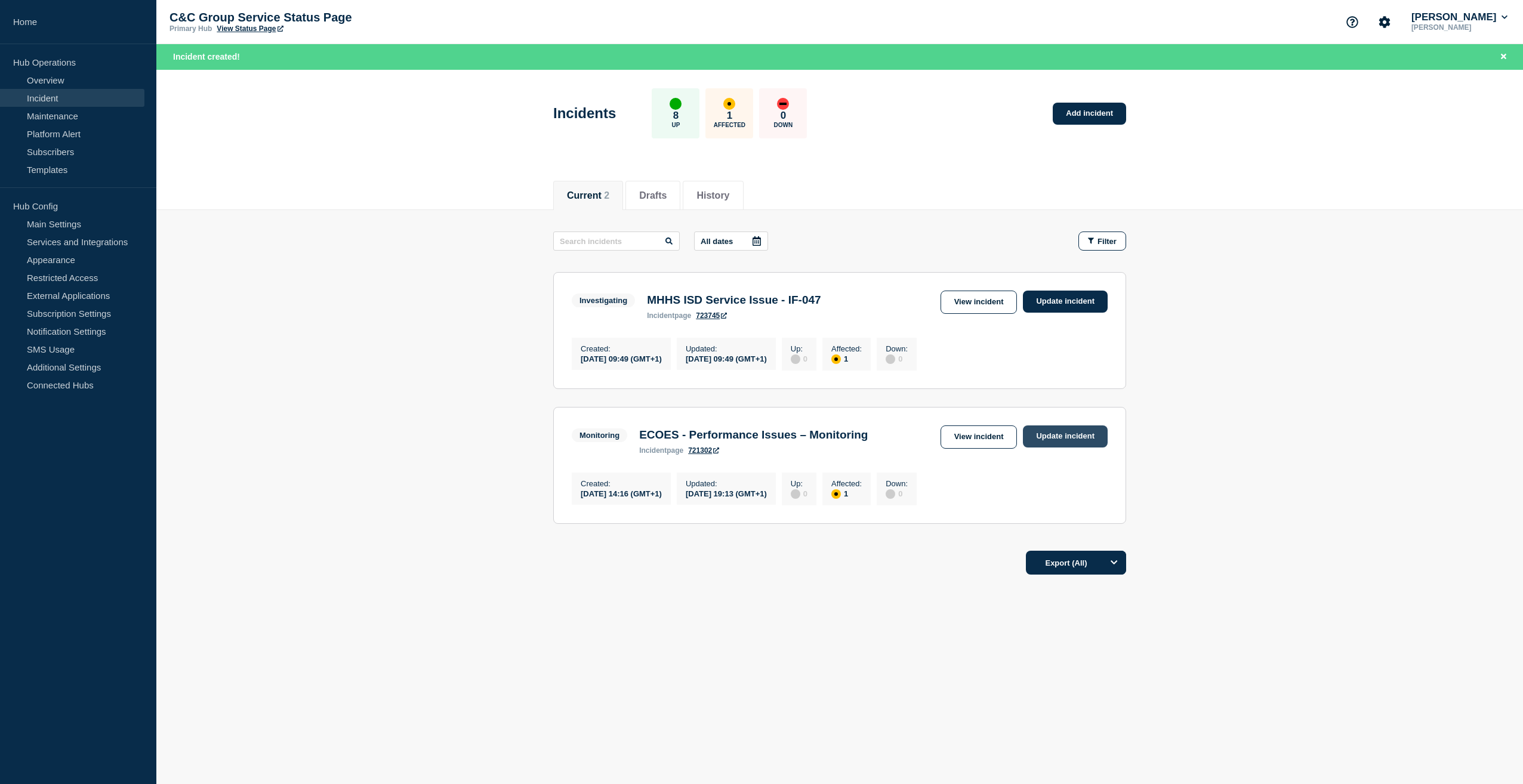
click at [1073, 436] on link "Update incident" at bounding box center [1065, 436] width 85 height 22
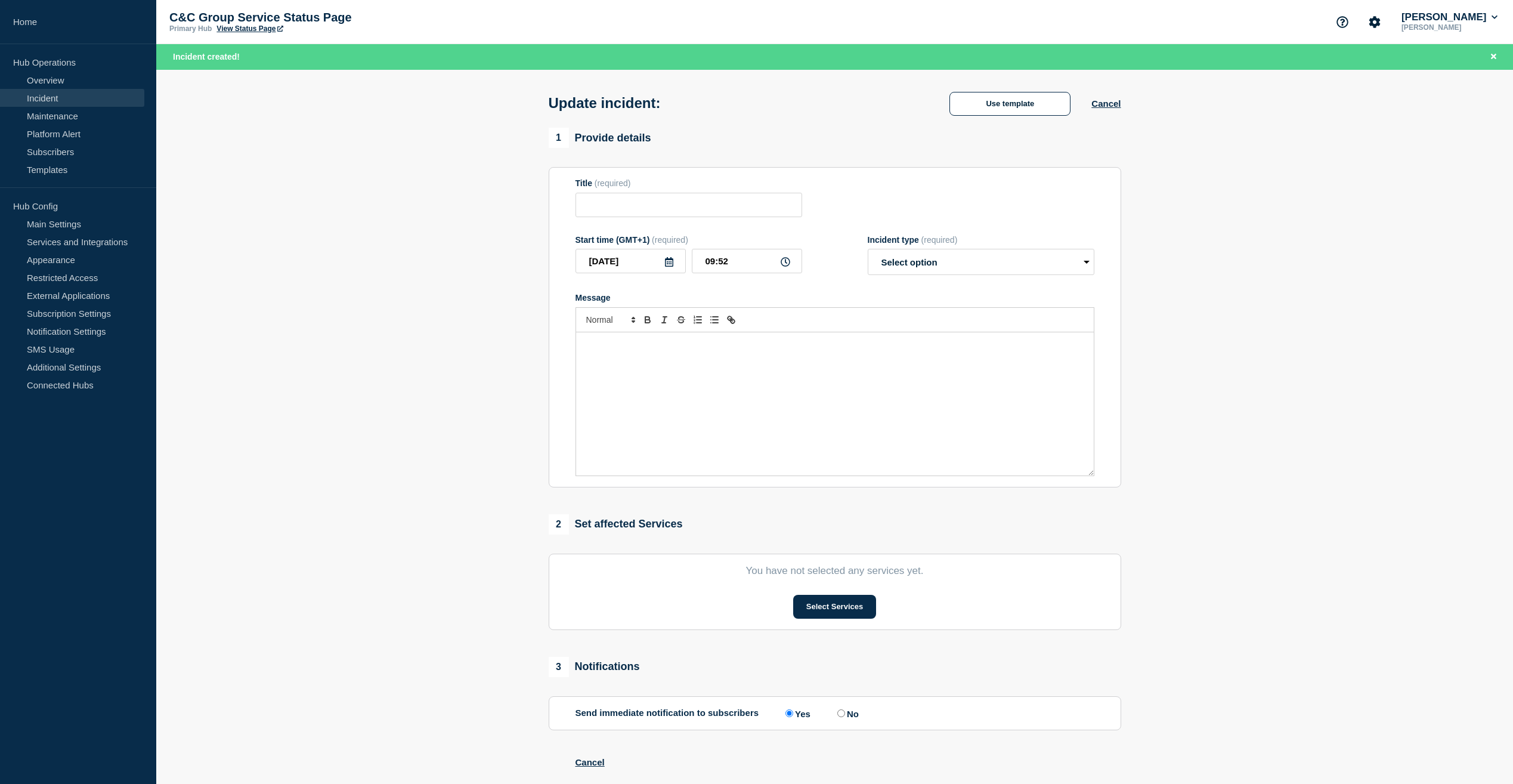
type input "ECOES - Performance Issues – Monitoring"
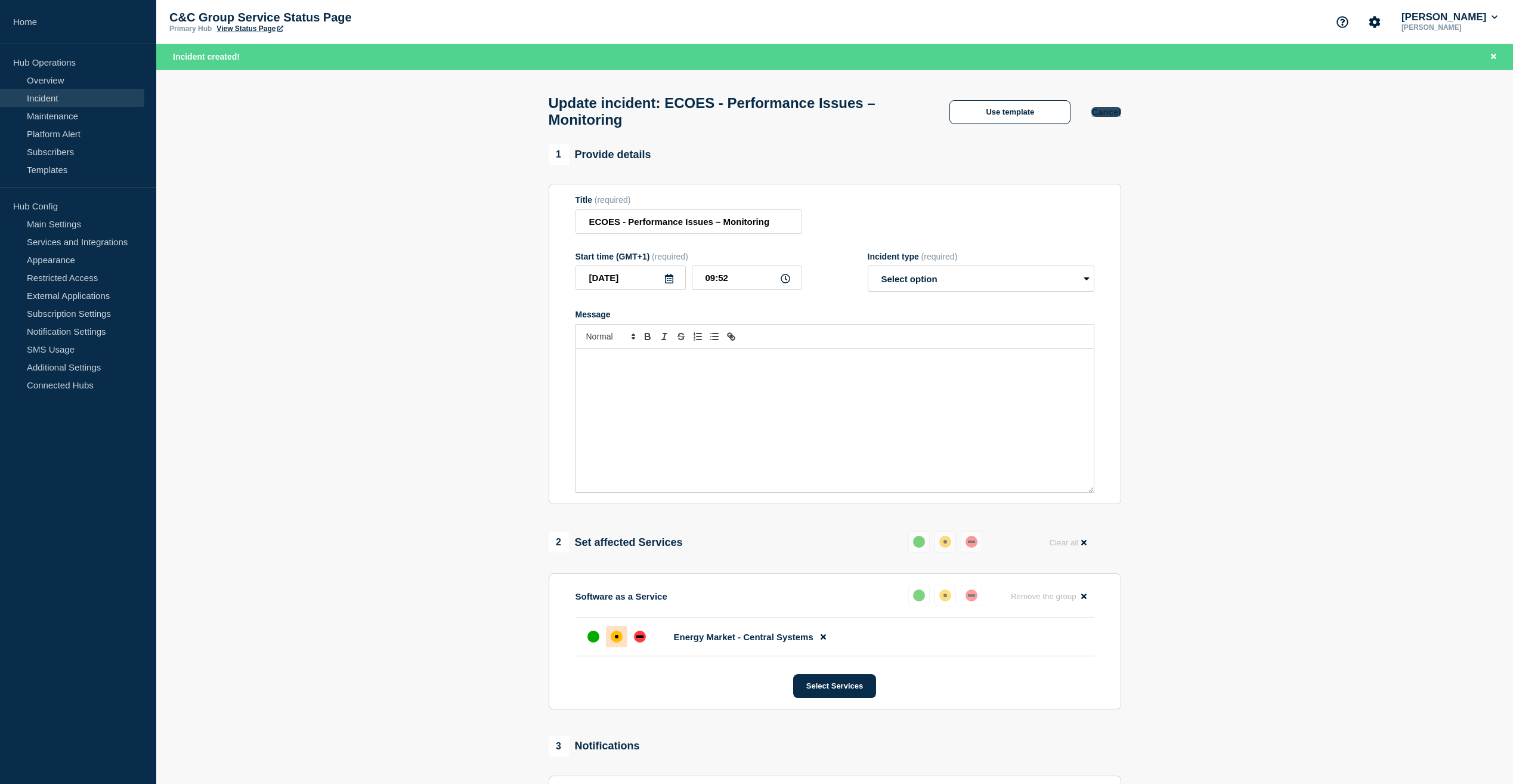
click at [1106, 117] on button "Cancel" at bounding box center [1106, 111] width 29 height 10
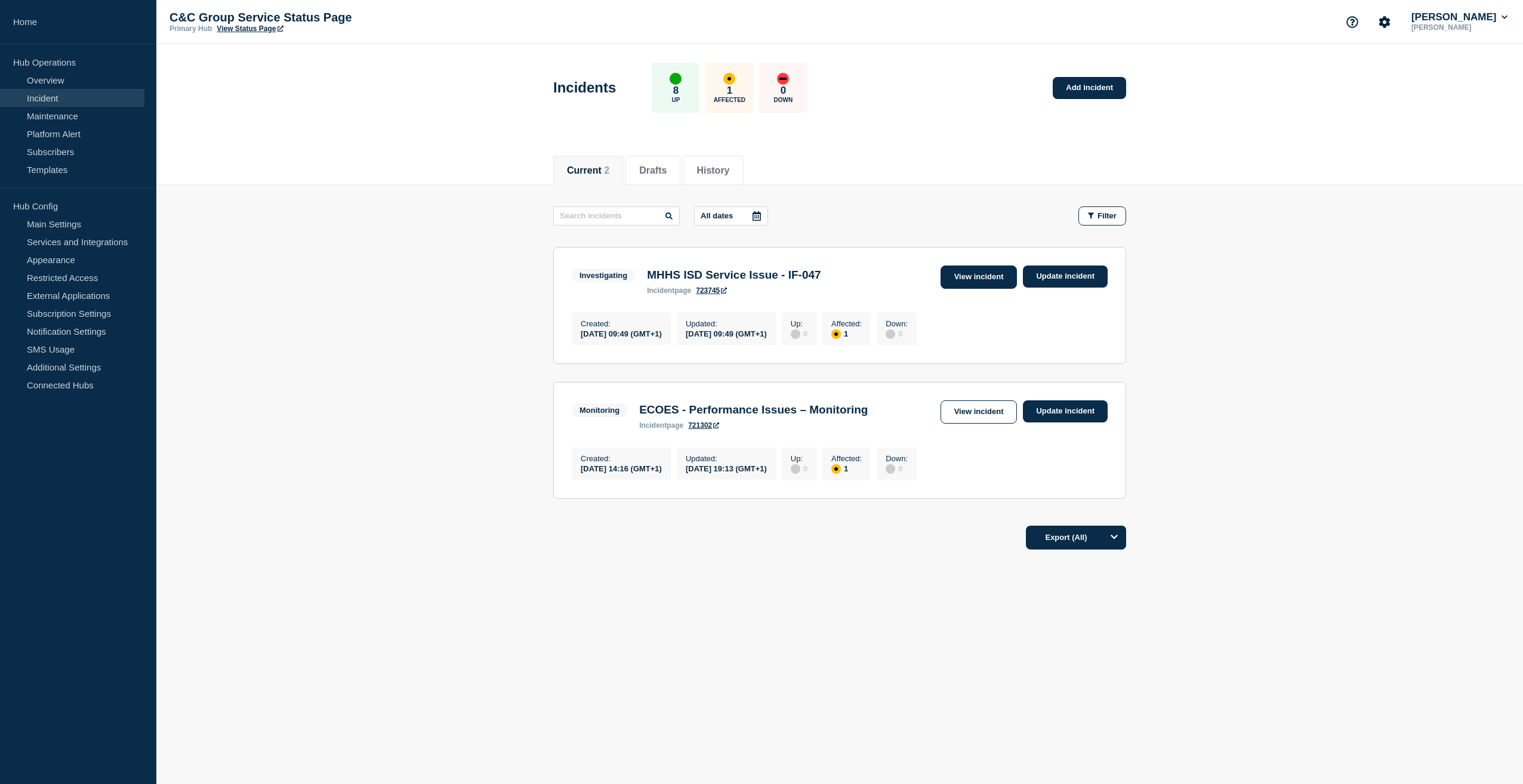
click at [985, 280] on link "View incident" at bounding box center [978, 277] width 77 height 24
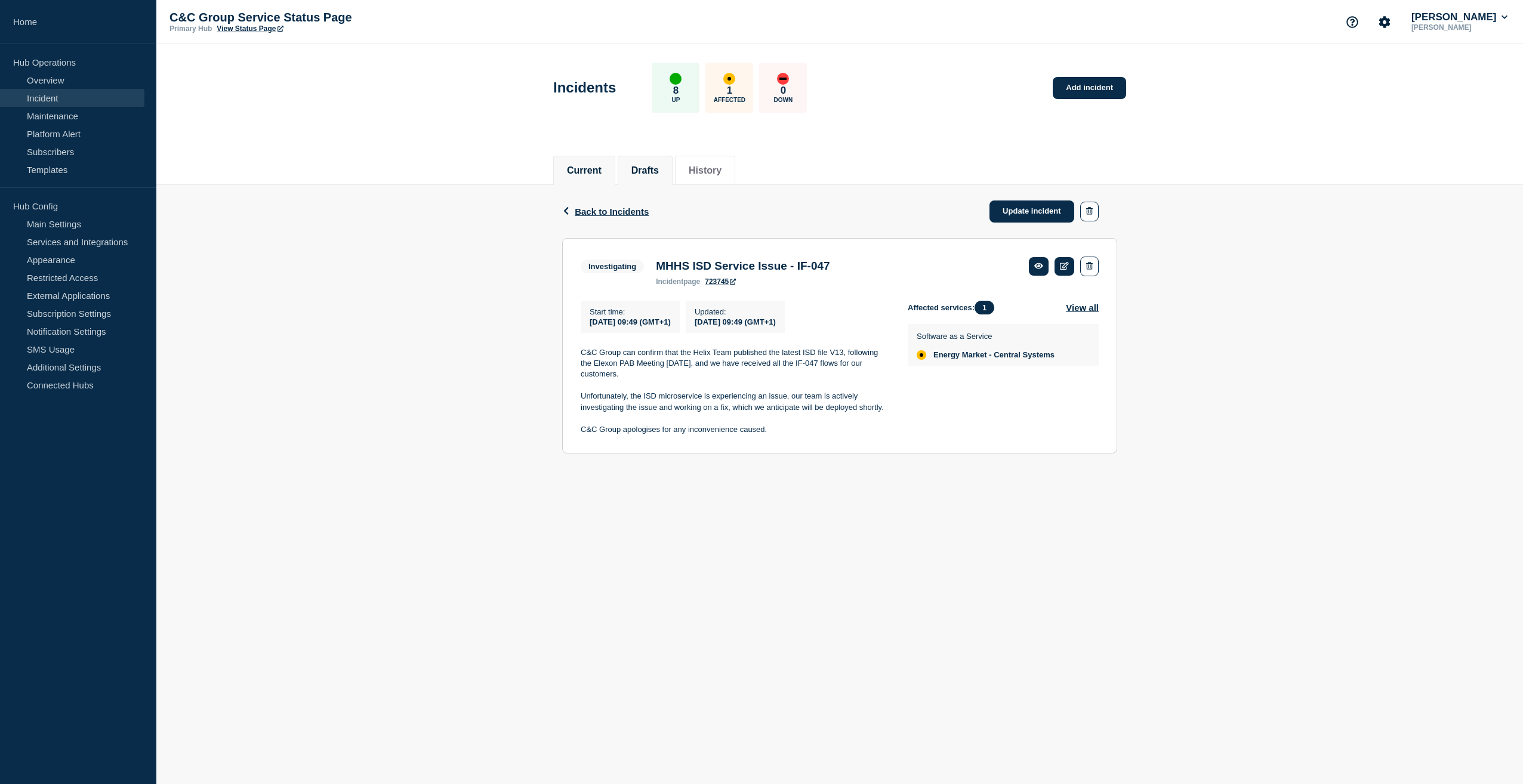
click at [659, 166] on button "Drafts" at bounding box center [646, 170] width 28 height 10
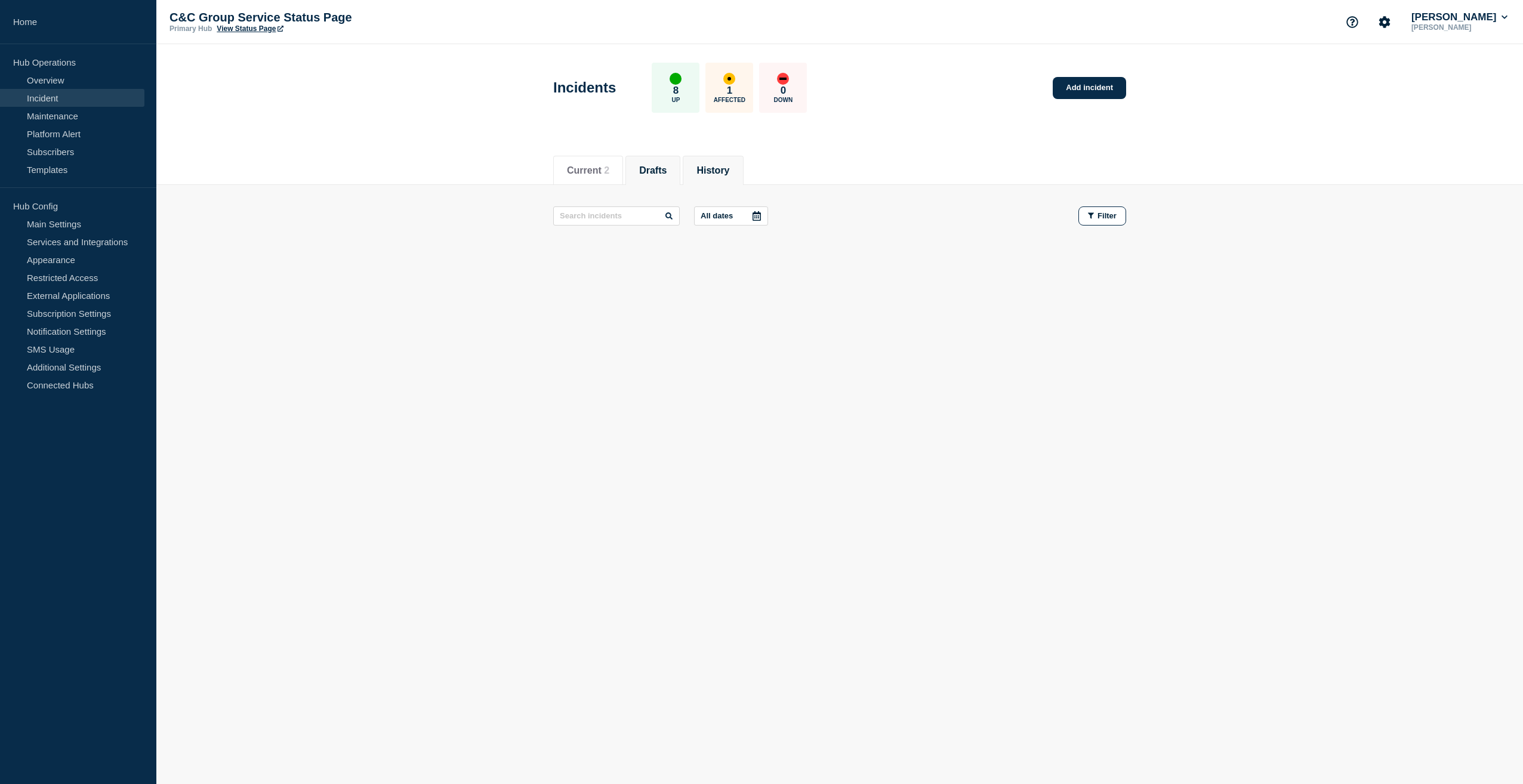
click at [729, 175] on button "History" at bounding box center [713, 170] width 33 height 10
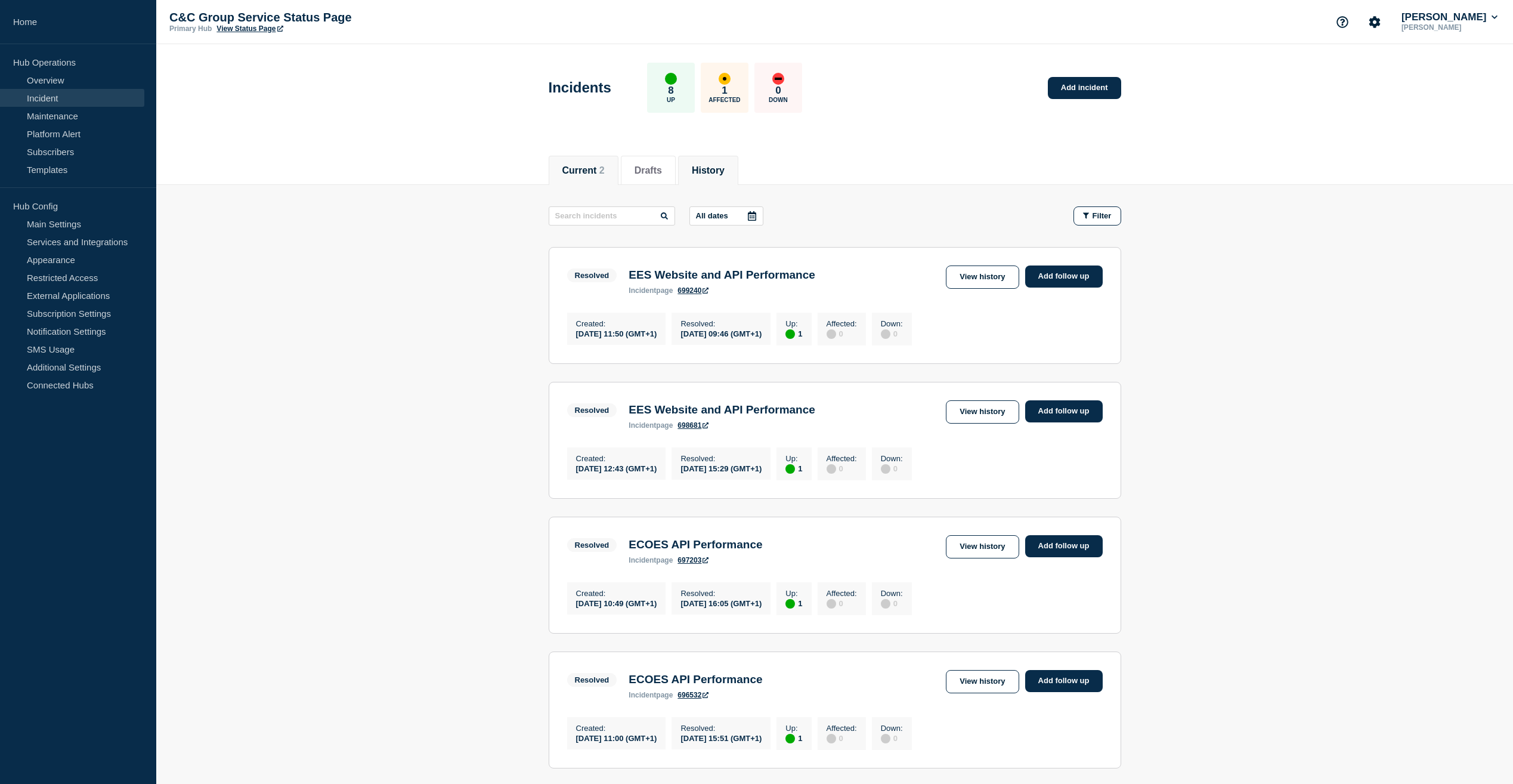
click at [598, 173] on button "Current 2" at bounding box center [584, 170] width 43 height 10
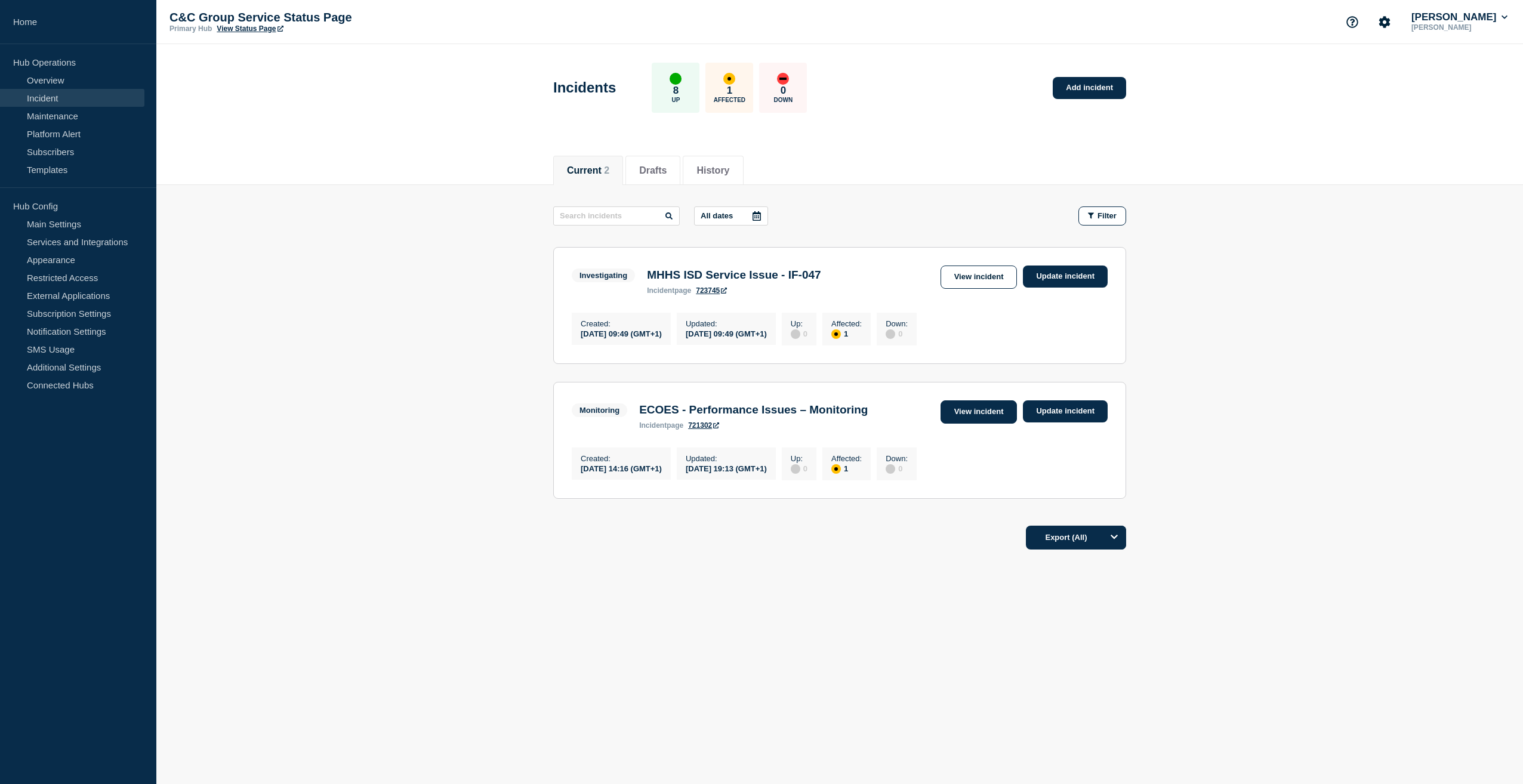
click at [978, 417] on link "View incident" at bounding box center [978, 412] width 77 height 24
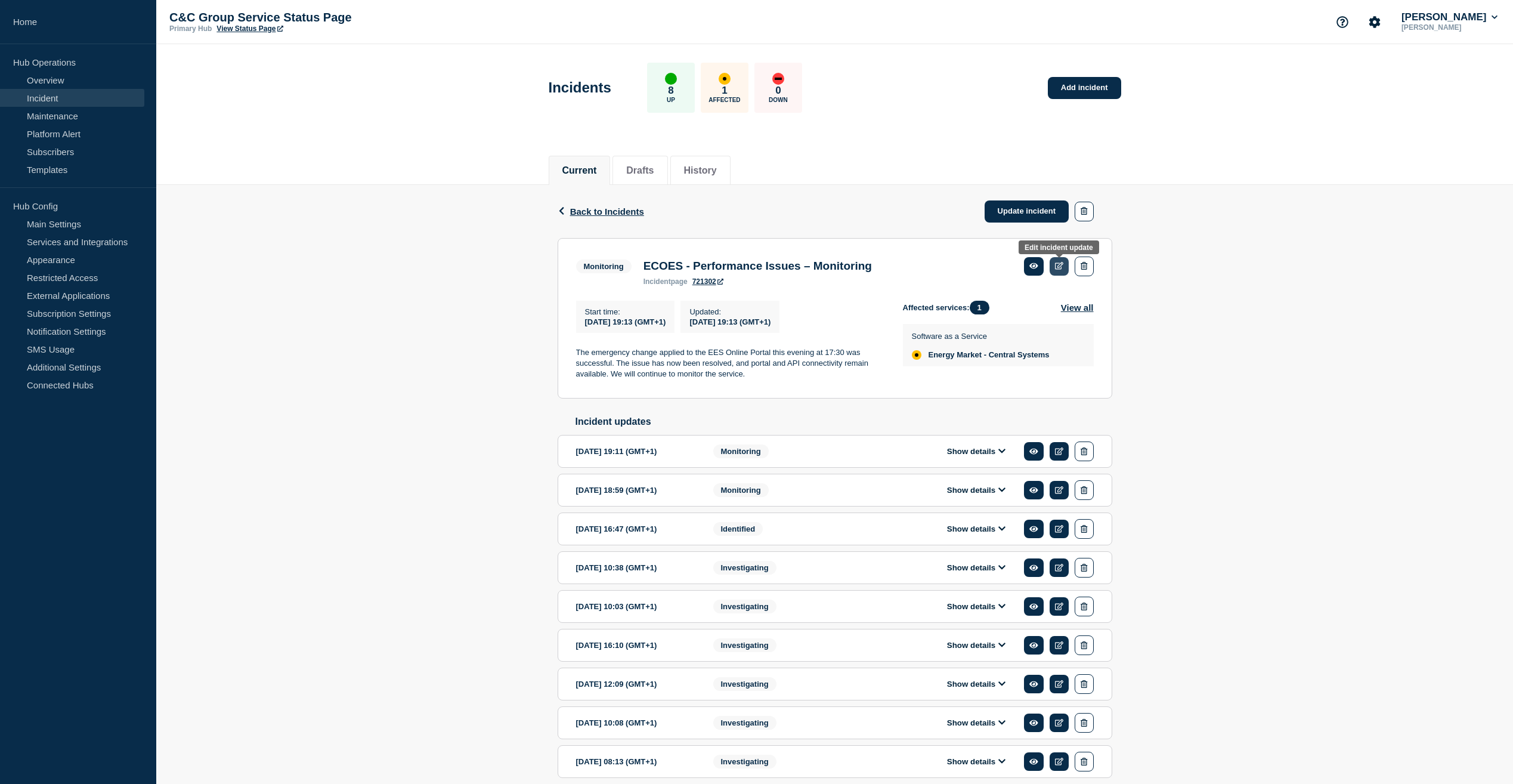
click at [1061, 269] on icon at bounding box center [1060, 266] width 9 height 8
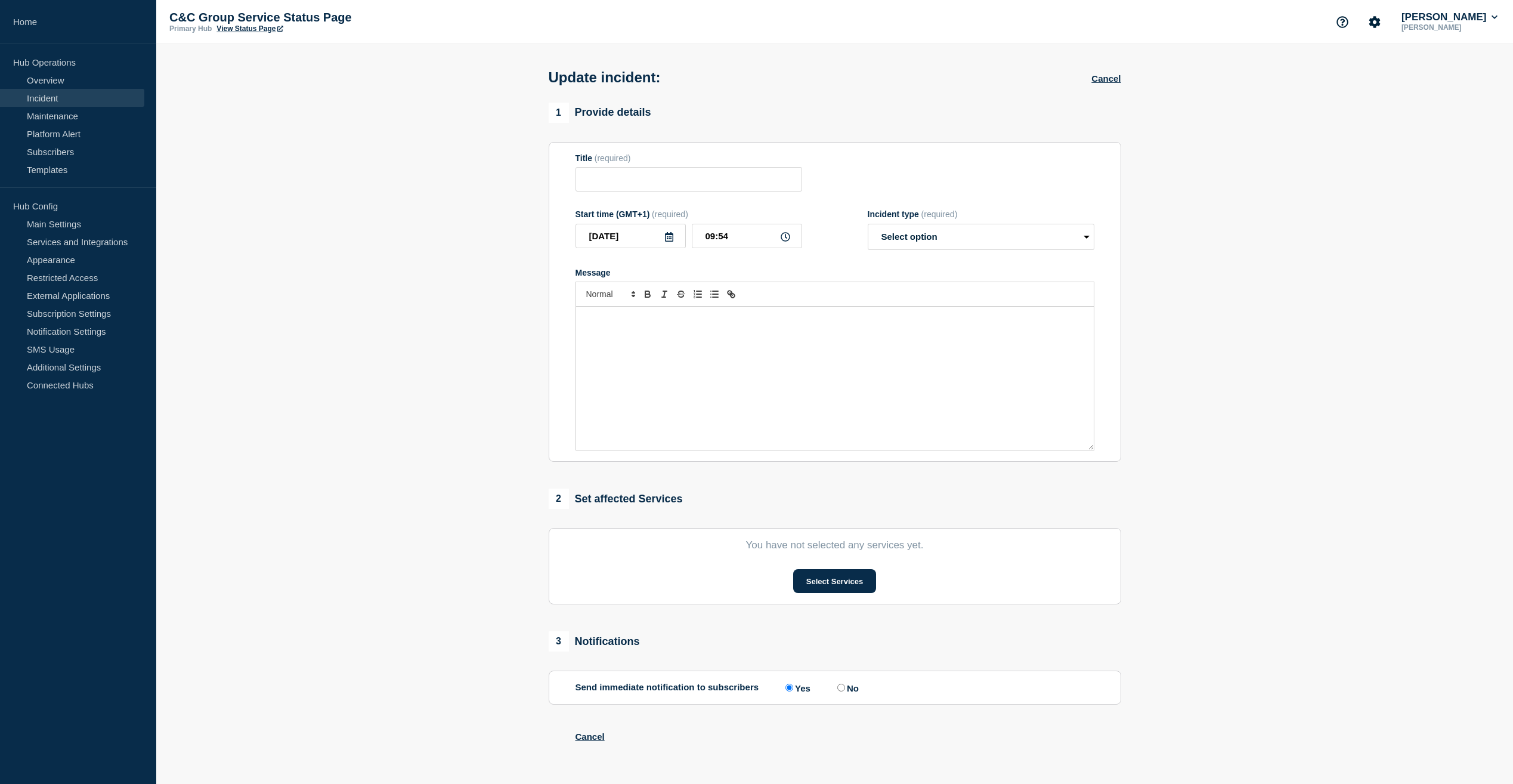
type input "ECOES - Performance Issues – Monitoring"
type input "[DATE]"
type input "19:13"
select select "monitoring"
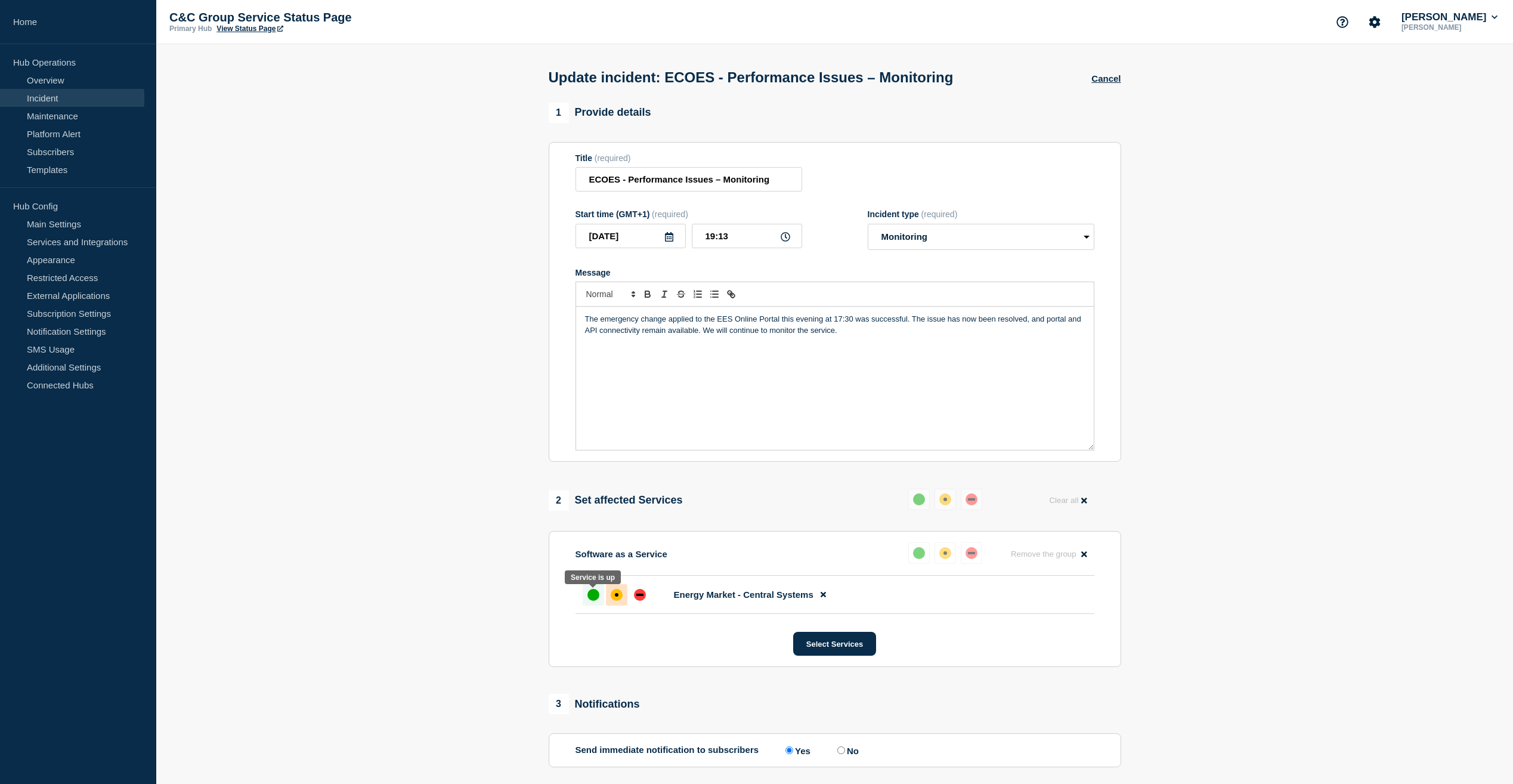
click at [595, 598] on div "up" at bounding box center [593, 595] width 12 height 12
click at [843, 644] on button "Select Services" at bounding box center [834, 643] width 83 height 24
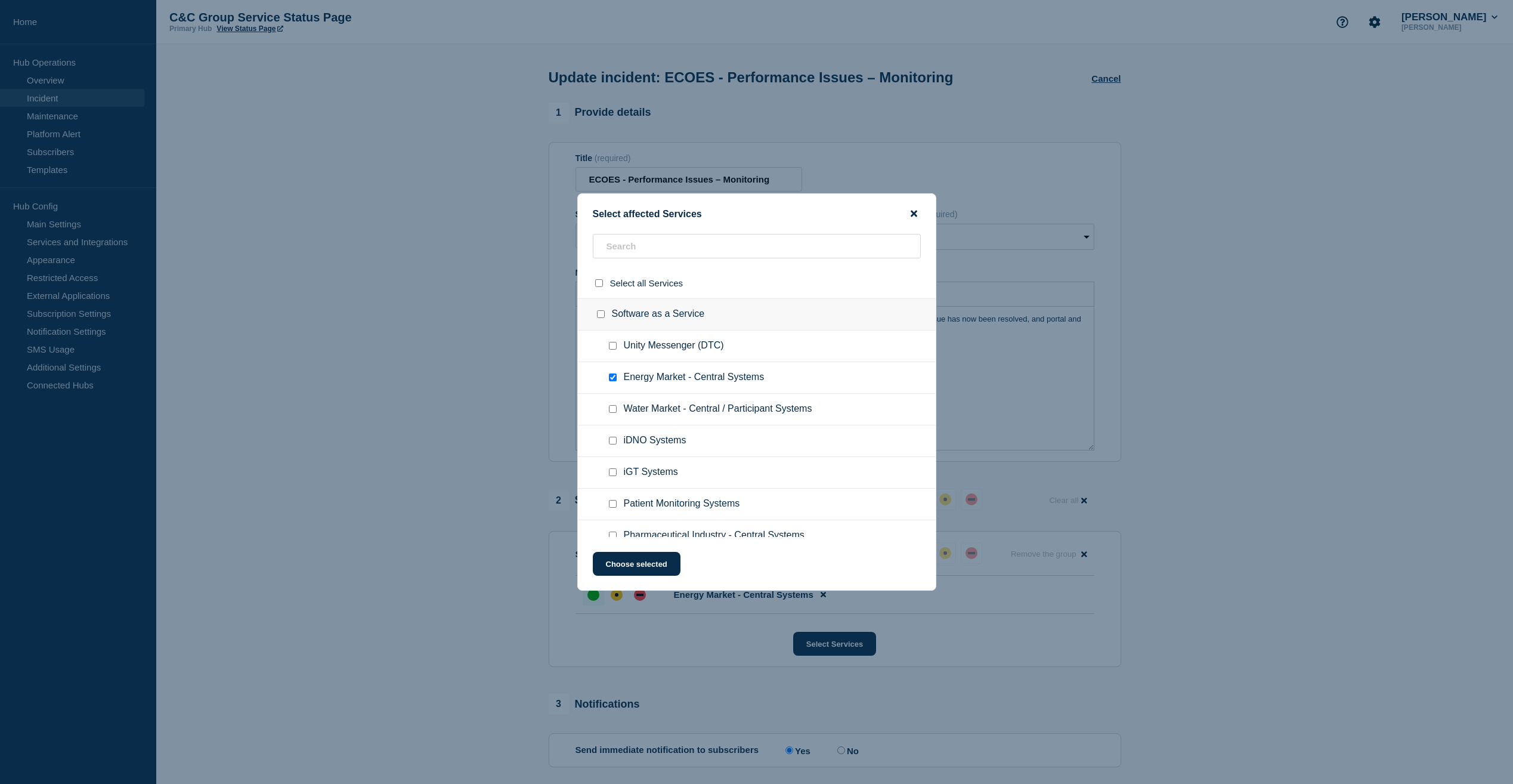
click at [916, 215] on icon "close button" at bounding box center [914, 214] width 7 height 7
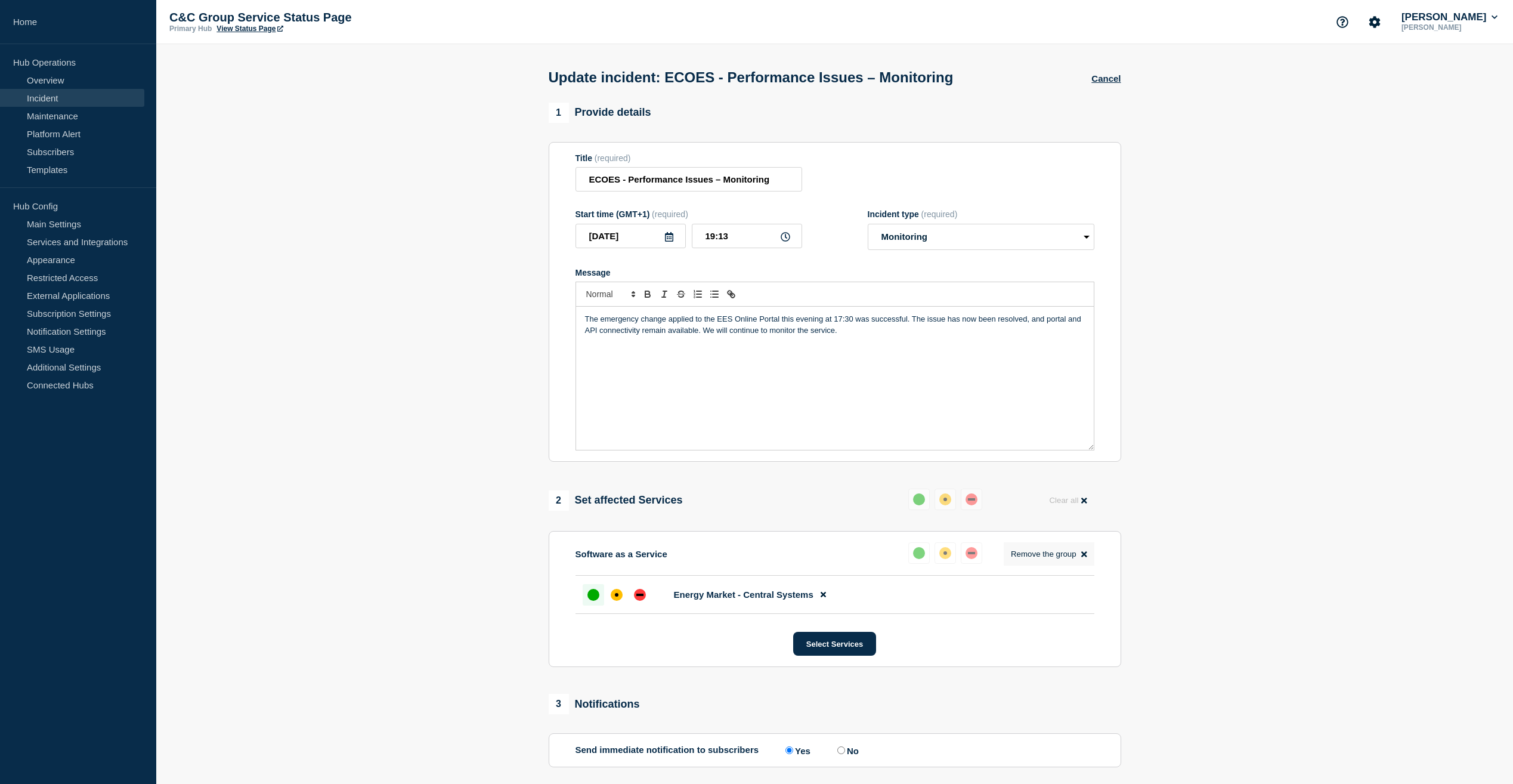
click at [1089, 556] on button "Remove the group Remove" at bounding box center [1049, 554] width 90 height 24
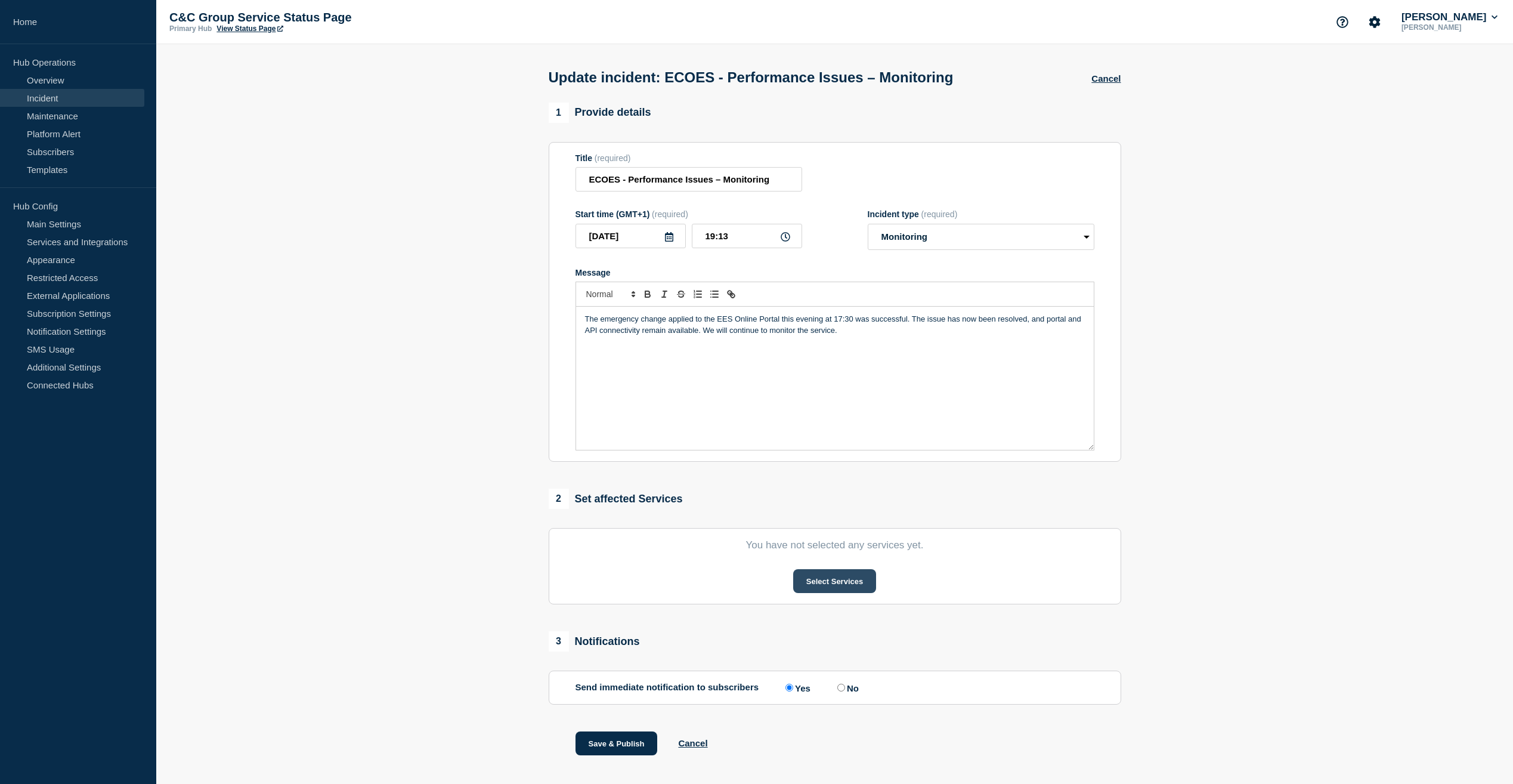
click at [840, 586] on button "Select Services" at bounding box center [834, 581] width 83 height 24
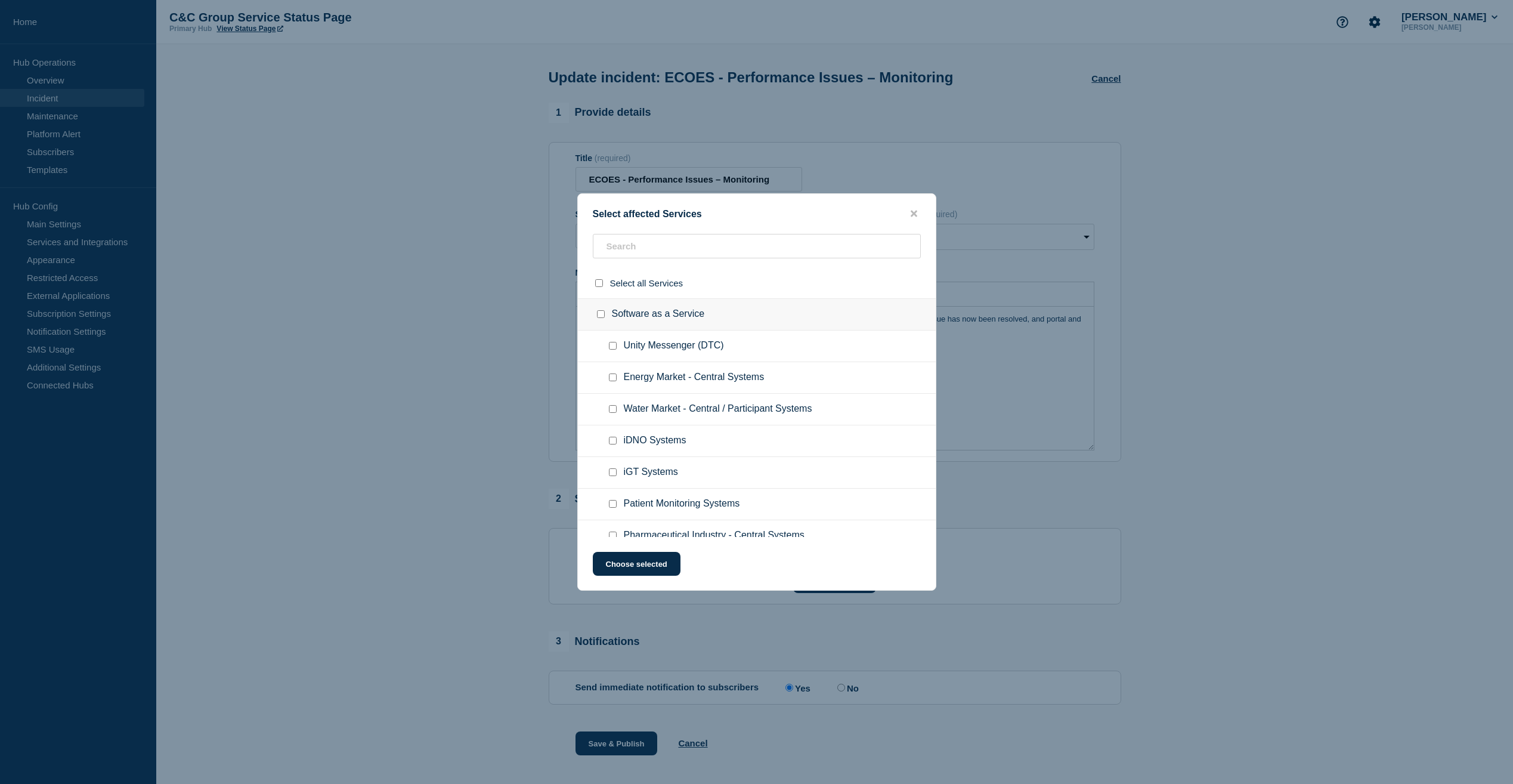
click at [614, 376] on input "Energy Market - Central Systems checkbox" at bounding box center [613, 377] width 8 height 8
checkbox input "true"
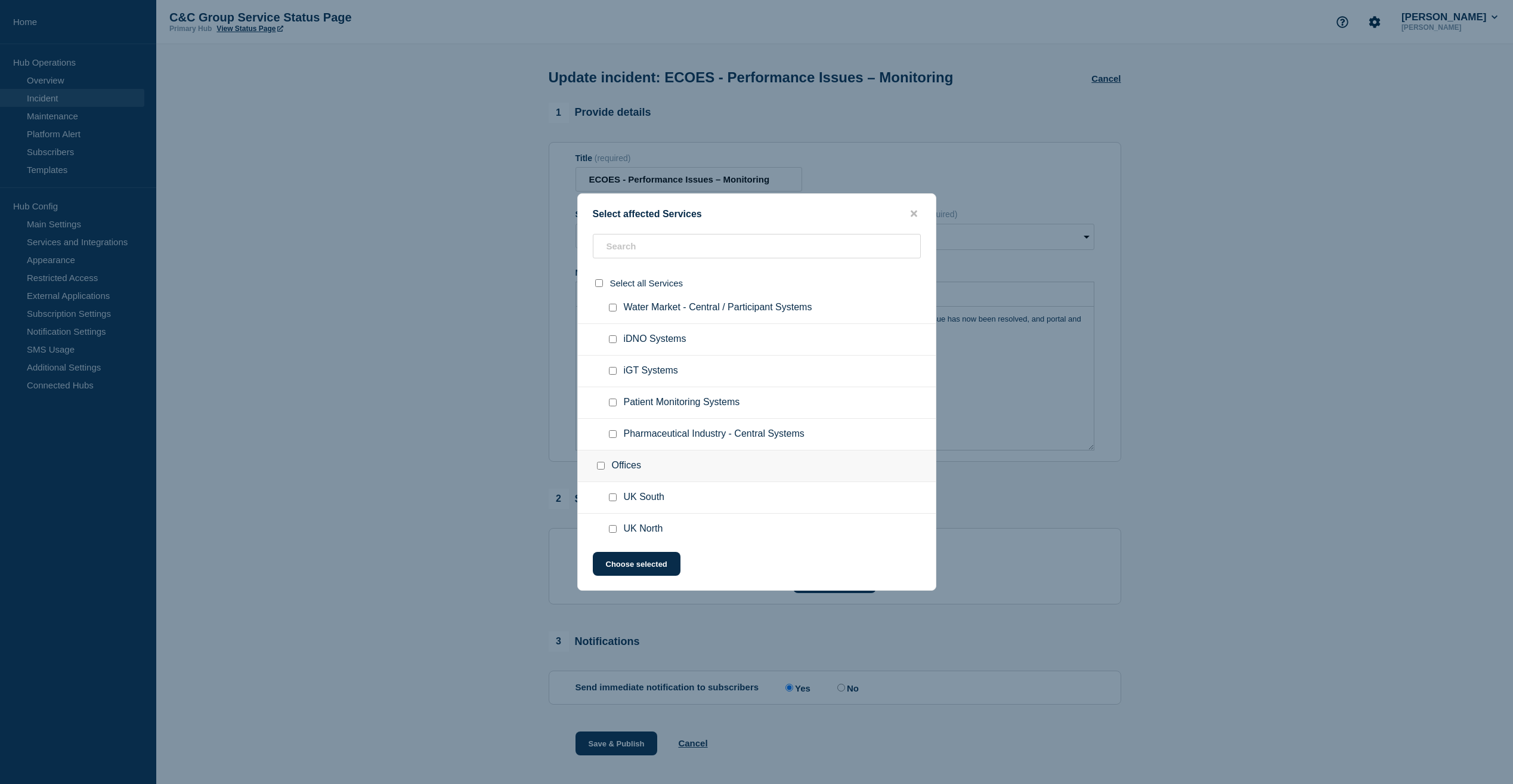
scroll to position [110, 0]
click at [647, 569] on button "Choose selected" at bounding box center [637, 563] width 88 height 24
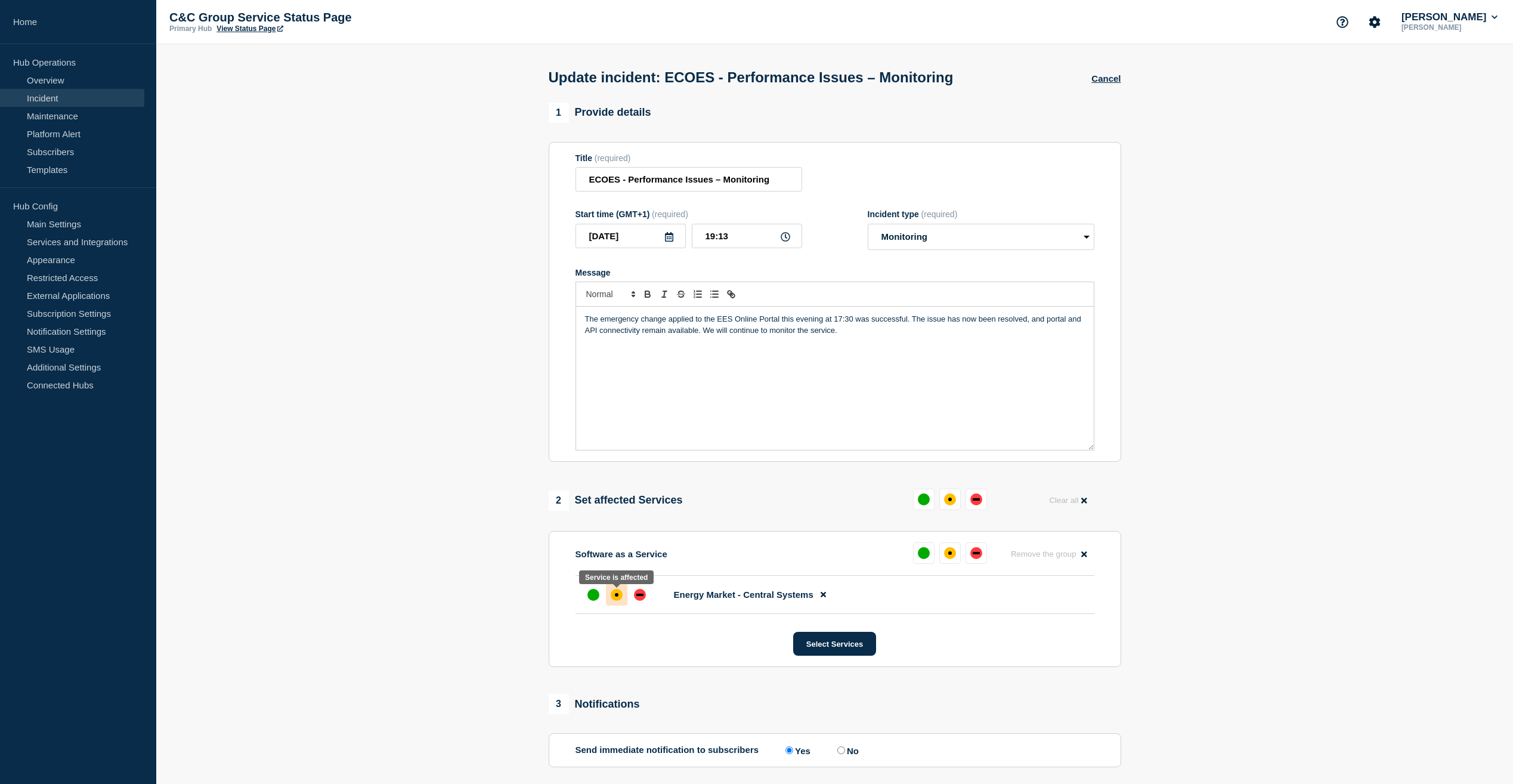
click at [618, 601] on div "affected" at bounding box center [617, 595] width 12 height 12
click at [593, 598] on div "up" at bounding box center [593, 595] width 12 height 12
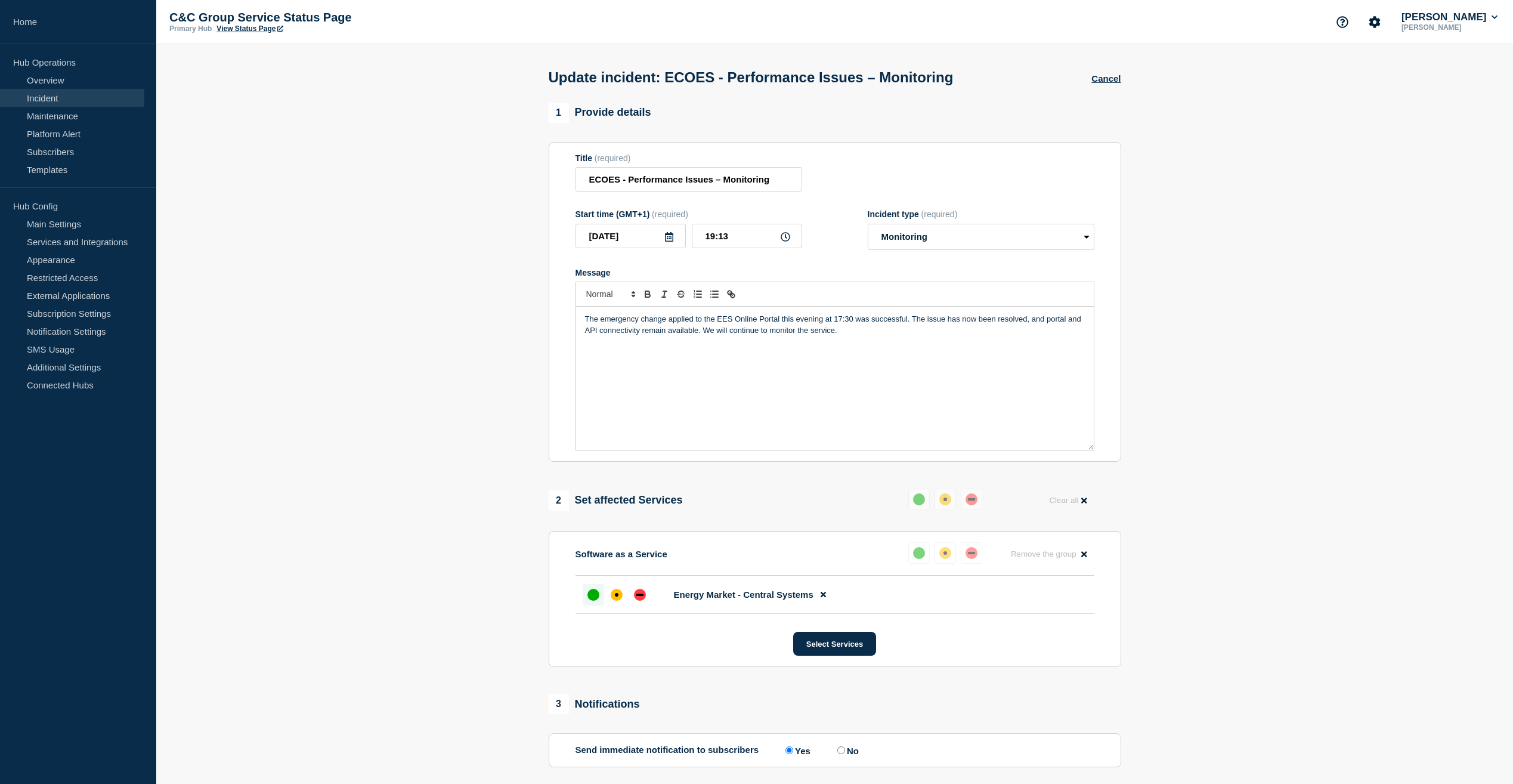
click at [593, 598] on div "up" at bounding box center [593, 595] width 12 height 12
click at [918, 496] on div "up" at bounding box center [919, 499] width 12 height 12
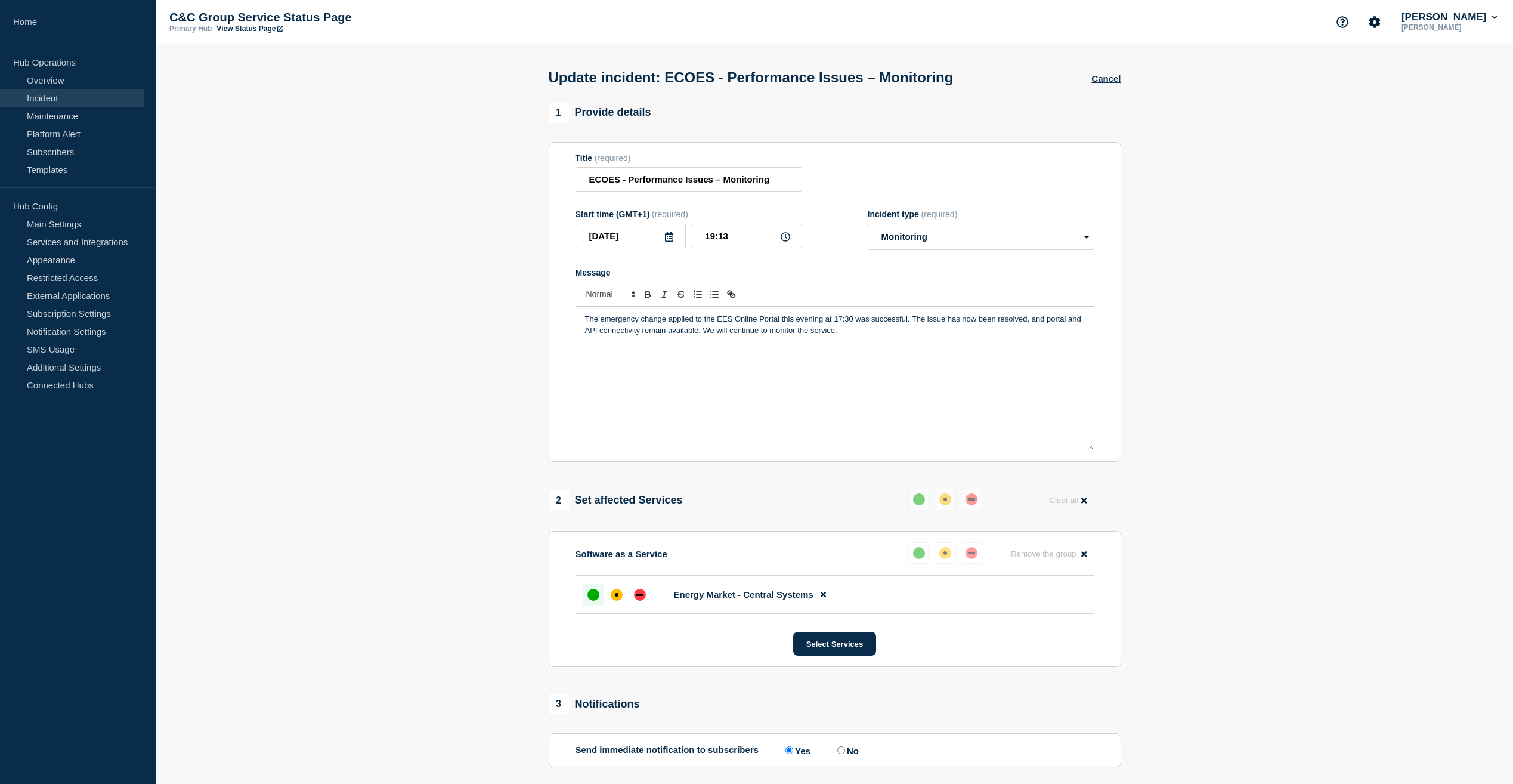
click at [918, 496] on div "up" at bounding box center [919, 499] width 12 height 12
click at [1091, 504] on button "Clear all" at bounding box center [1068, 500] width 52 height 24
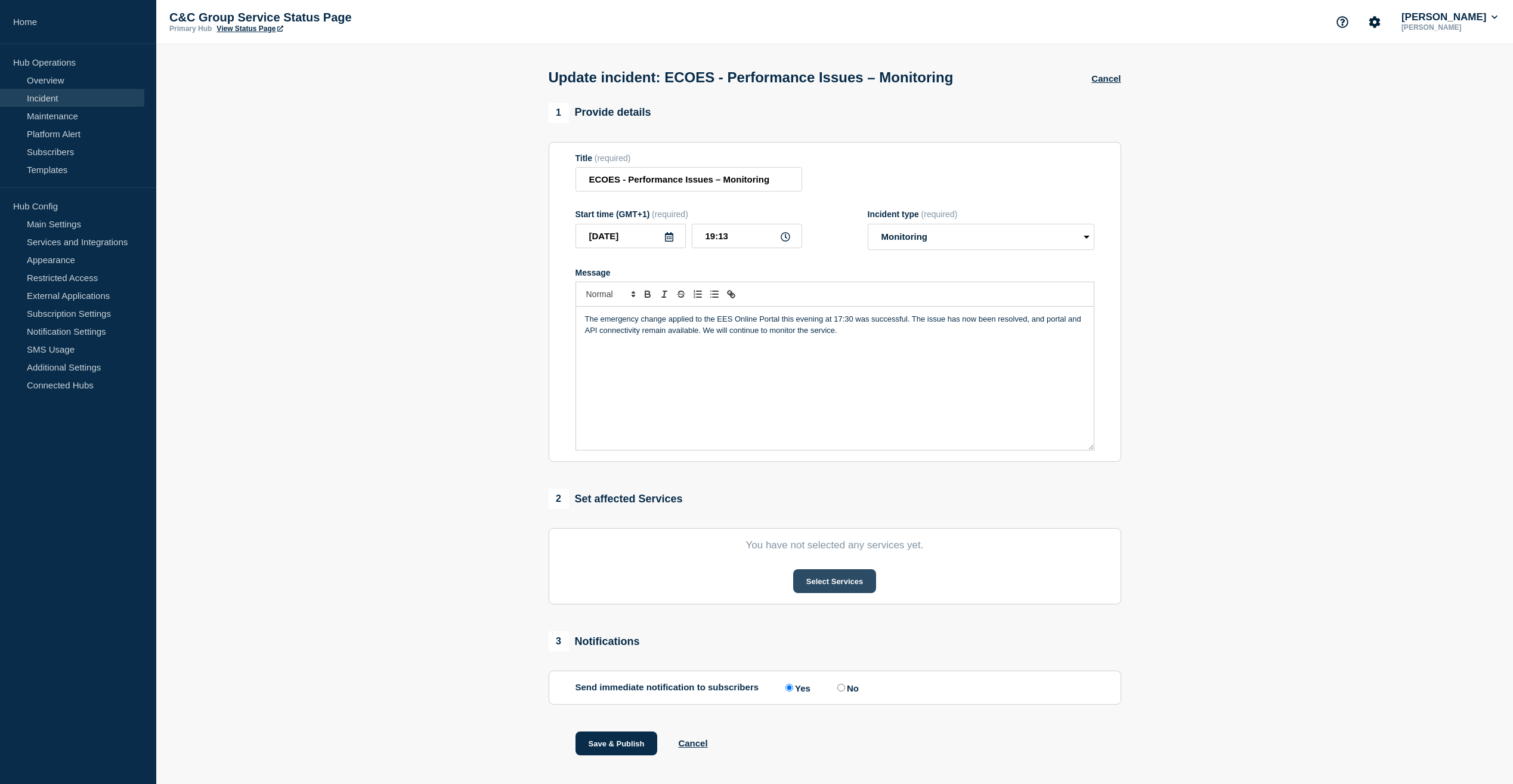
click at [825, 585] on button "Select Services" at bounding box center [834, 581] width 83 height 24
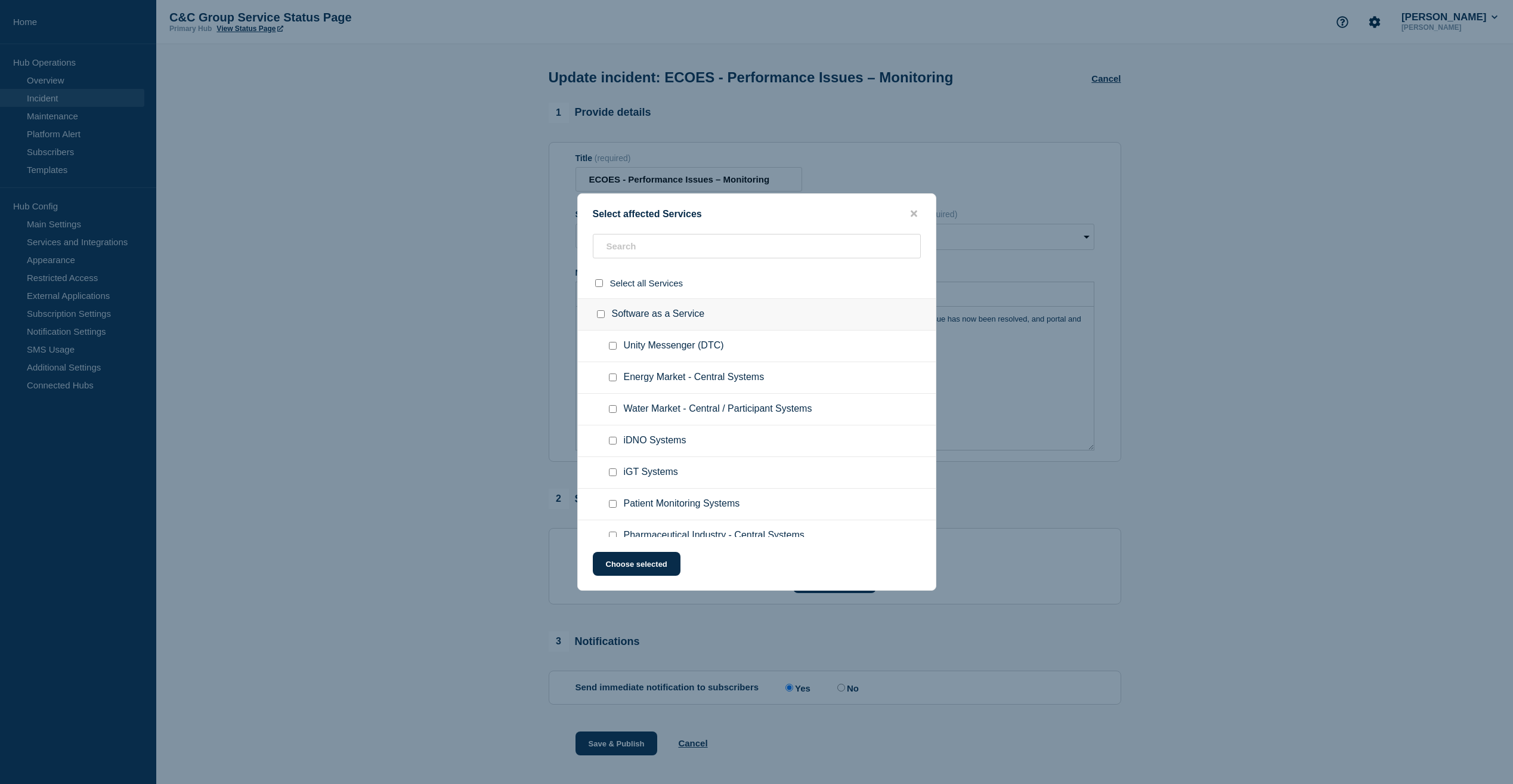
click at [611, 377] on input "Energy Market - Central Systems checkbox" at bounding box center [613, 377] width 8 height 8
checkbox input "true"
click at [635, 561] on button "Choose selected" at bounding box center [637, 563] width 88 height 24
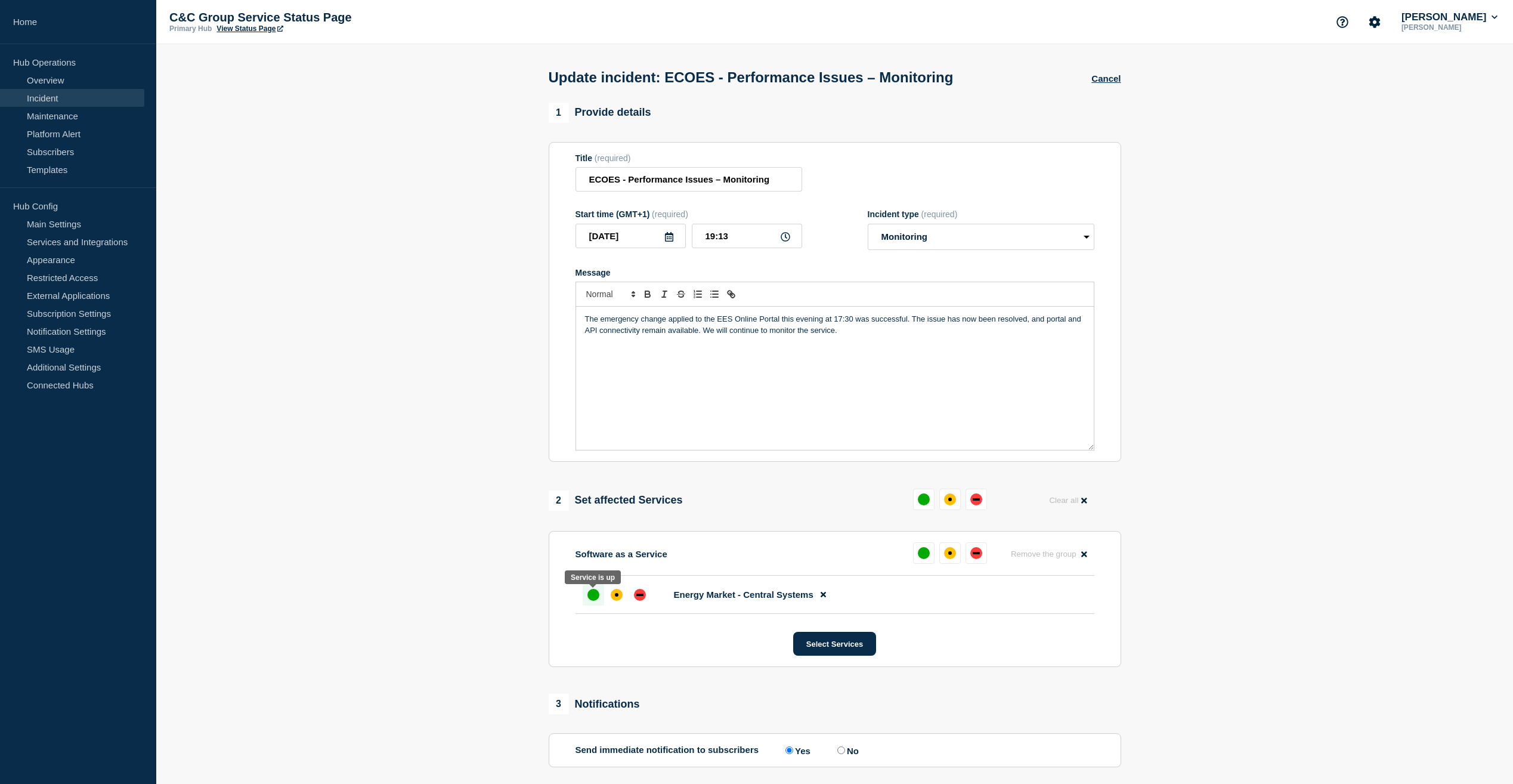
click at [592, 595] on div "up" at bounding box center [593, 595] width 12 height 12
click at [589, 598] on div "up" at bounding box center [593, 595] width 12 height 12
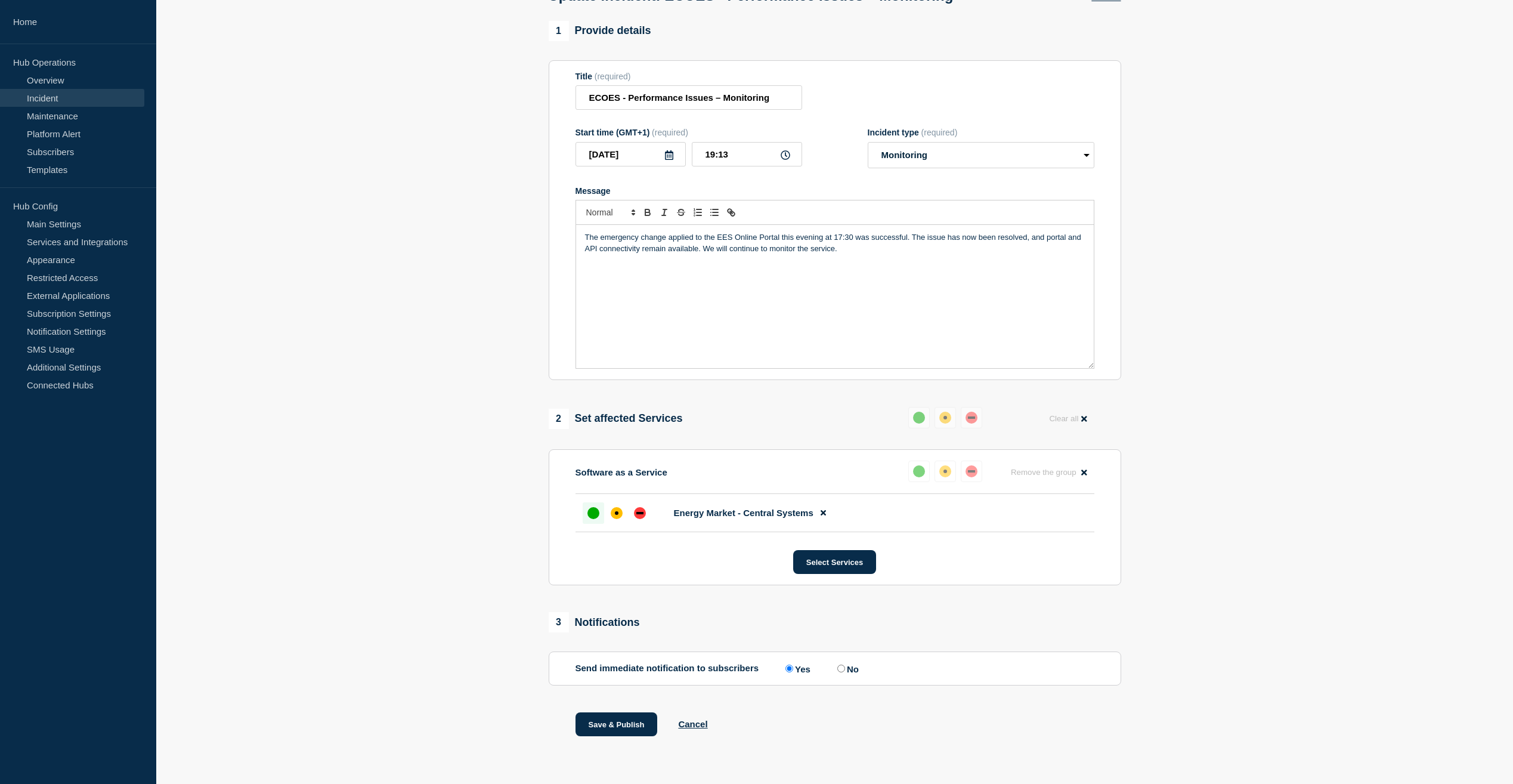
scroll to position [0, 0]
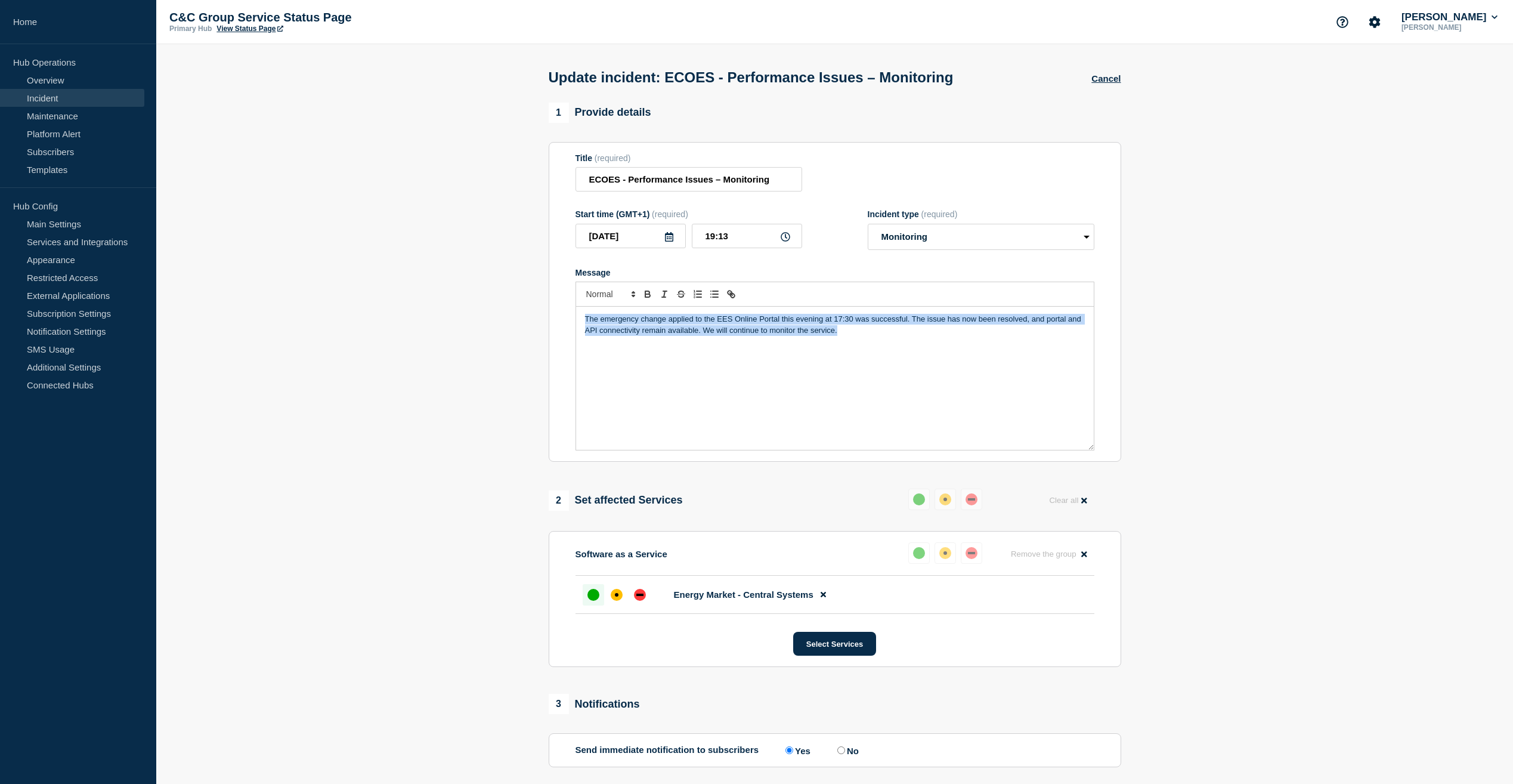
drag, startPoint x: 851, startPoint y: 333, endPoint x: 571, endPoint y: 313, distance: 280.7
click at [571, 313] on section "Title (required) ECOES - Performance Issues – Monitoring Start time (GMT+1) (re…" at bounding box center [835, 302] width 572 height 320
